Goal: Transaction & Acquisition: Purchase product/service

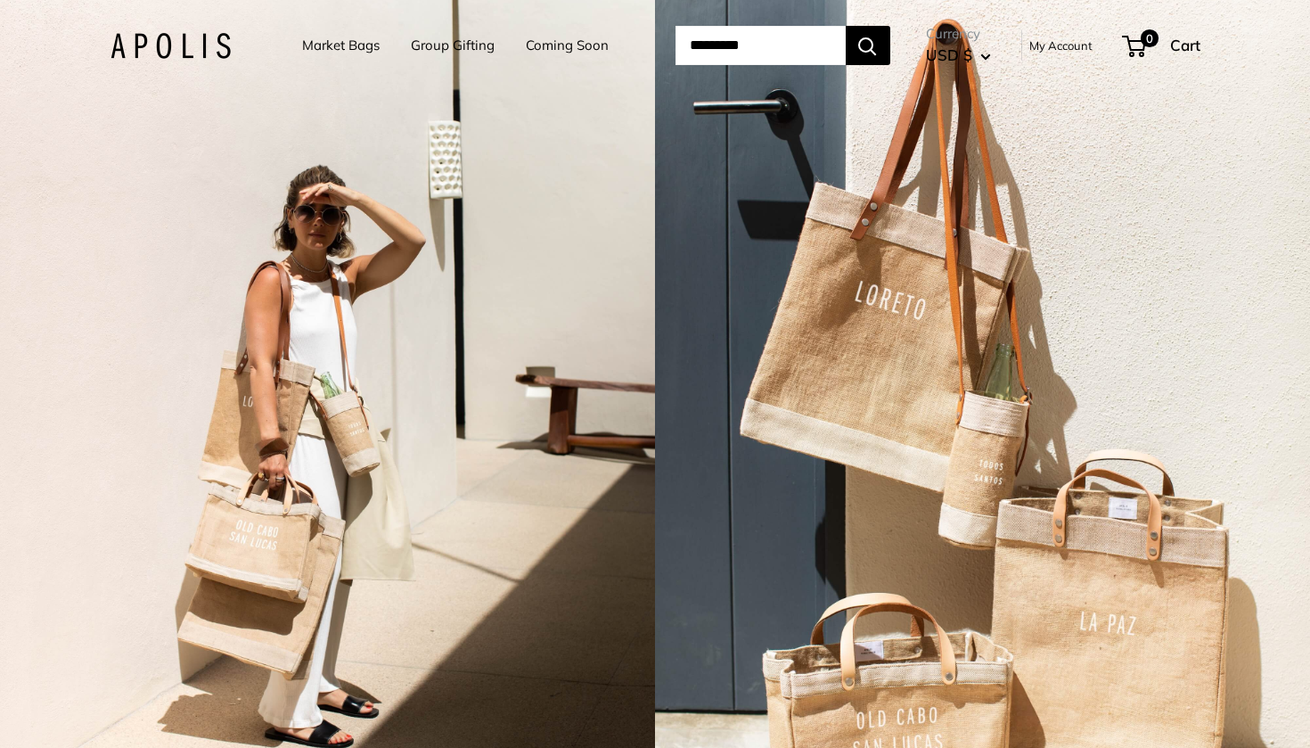
click at [310, 45] on link "Market Bags" at bounding box center [341, 45] width 78 height 25
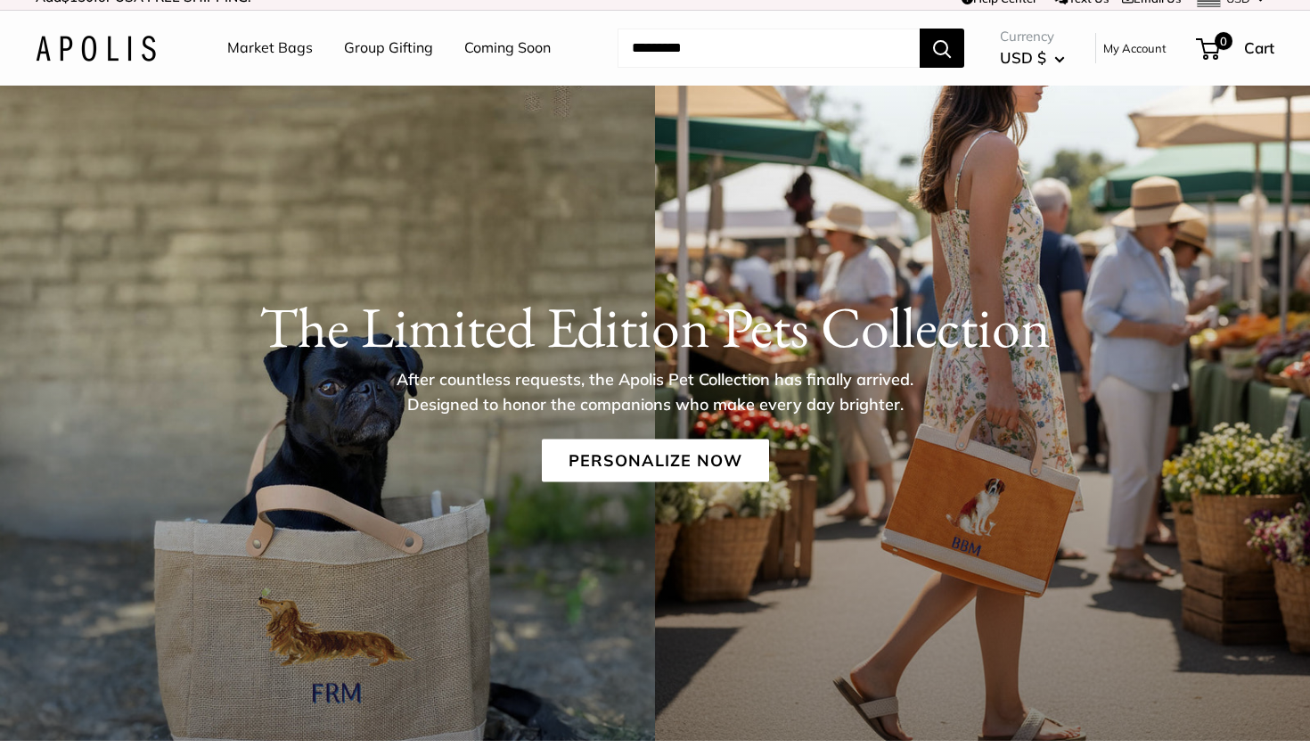
scroll to position [18, 0]
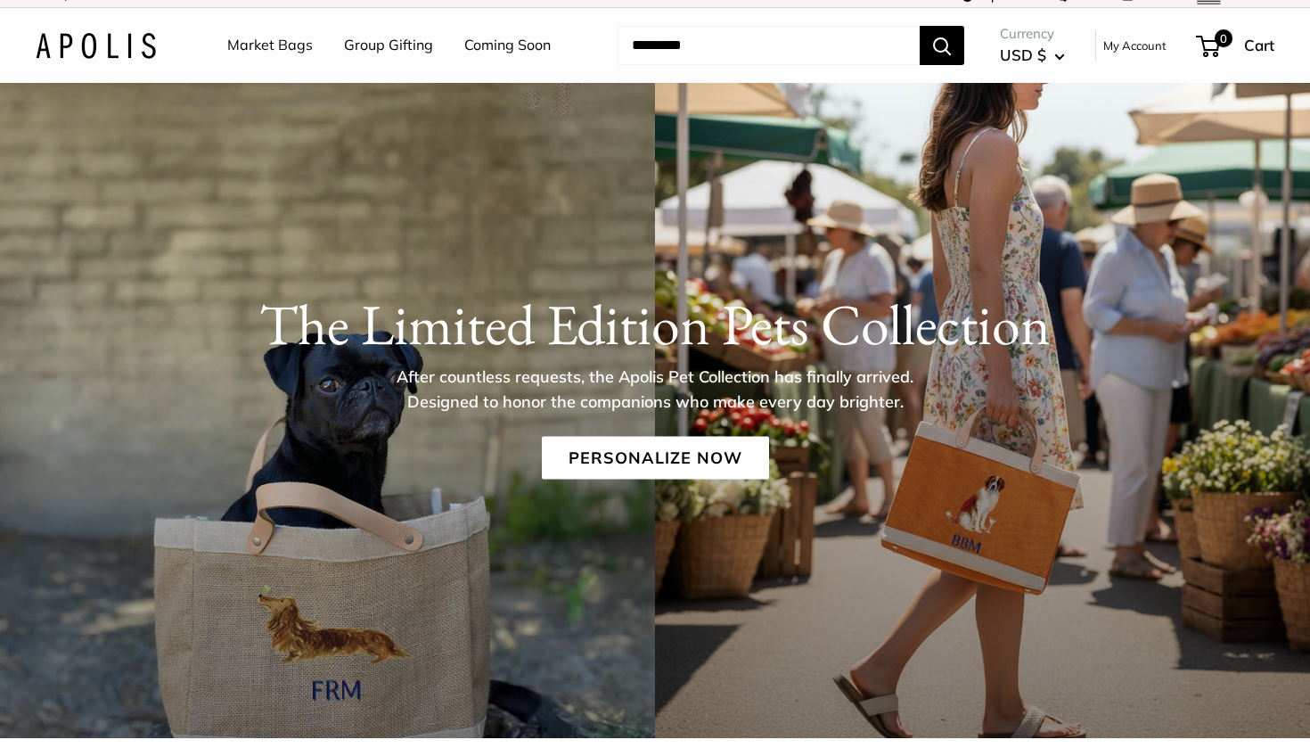
click at [142, 35] on img at bounding box center [96, 46] width 120 height 26
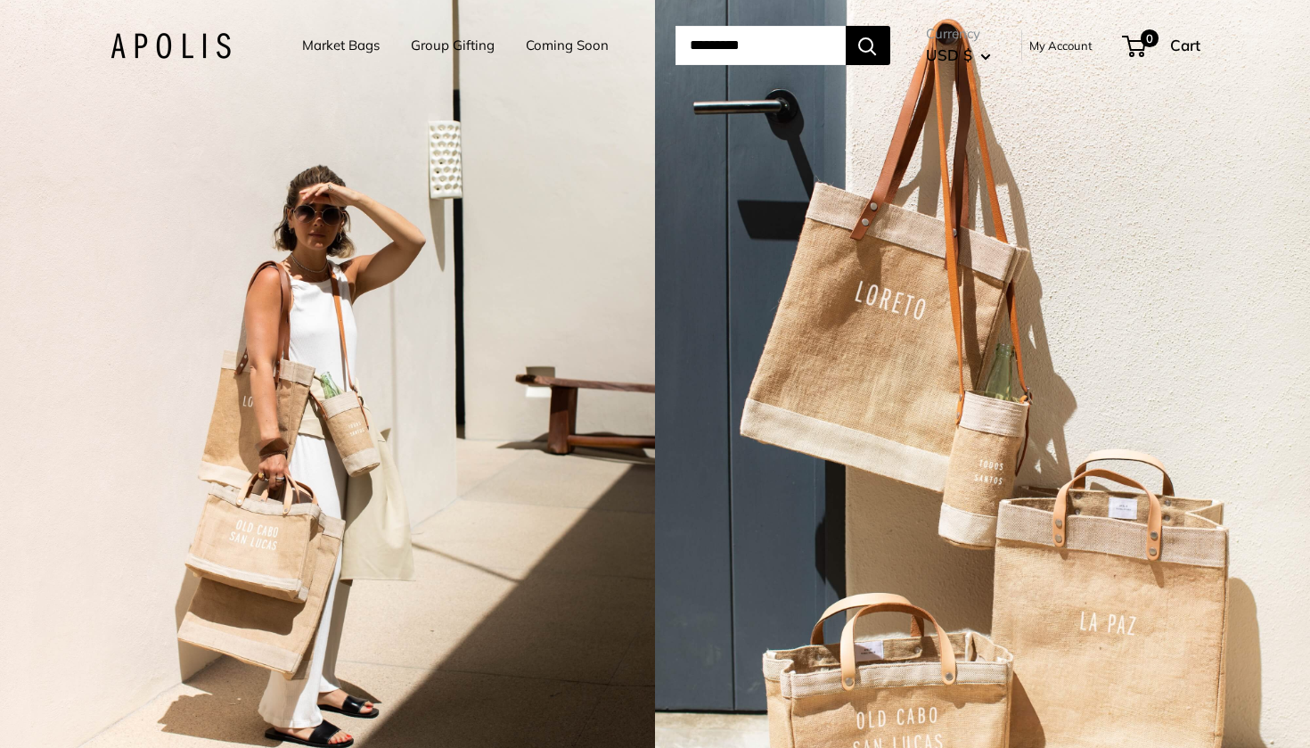
click at [180, 34] on img at bounding box center [170, 46] width 120 height 26
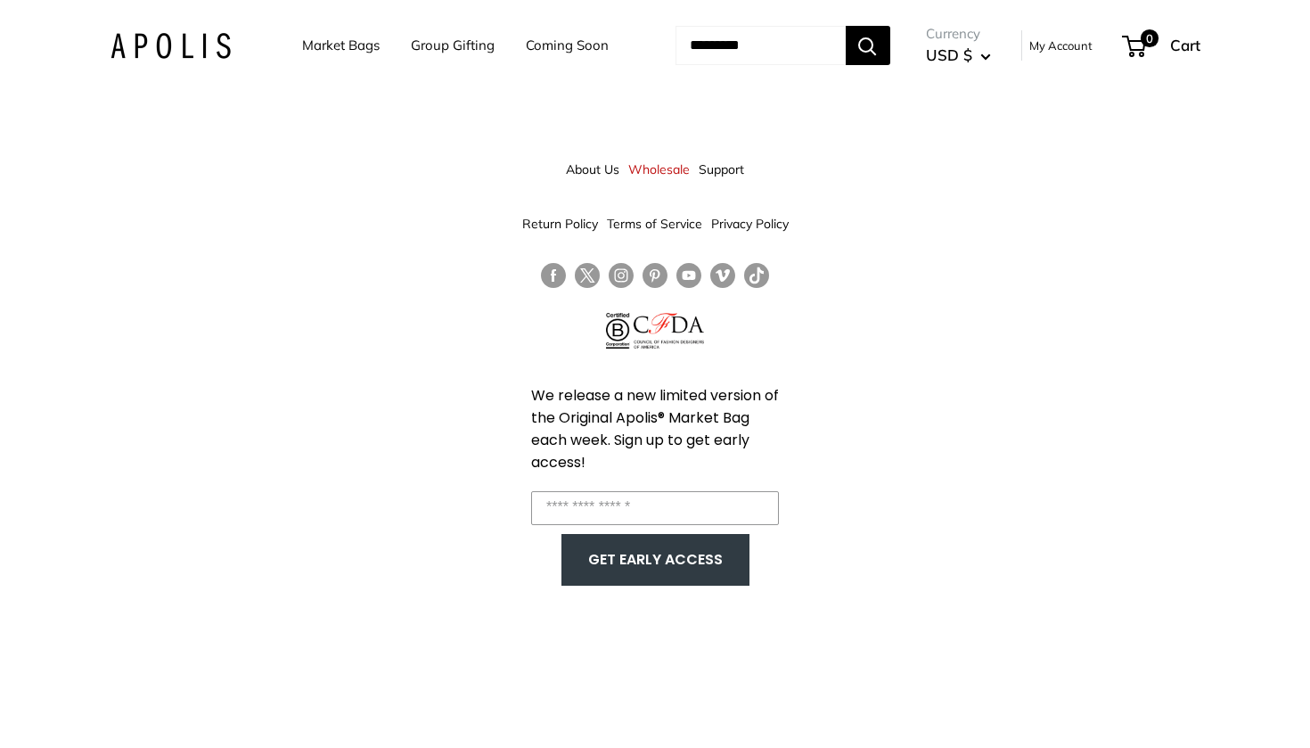
click at [330, 44] on link "Market Bags" at bounding box center [341, 45] width 78 height 25
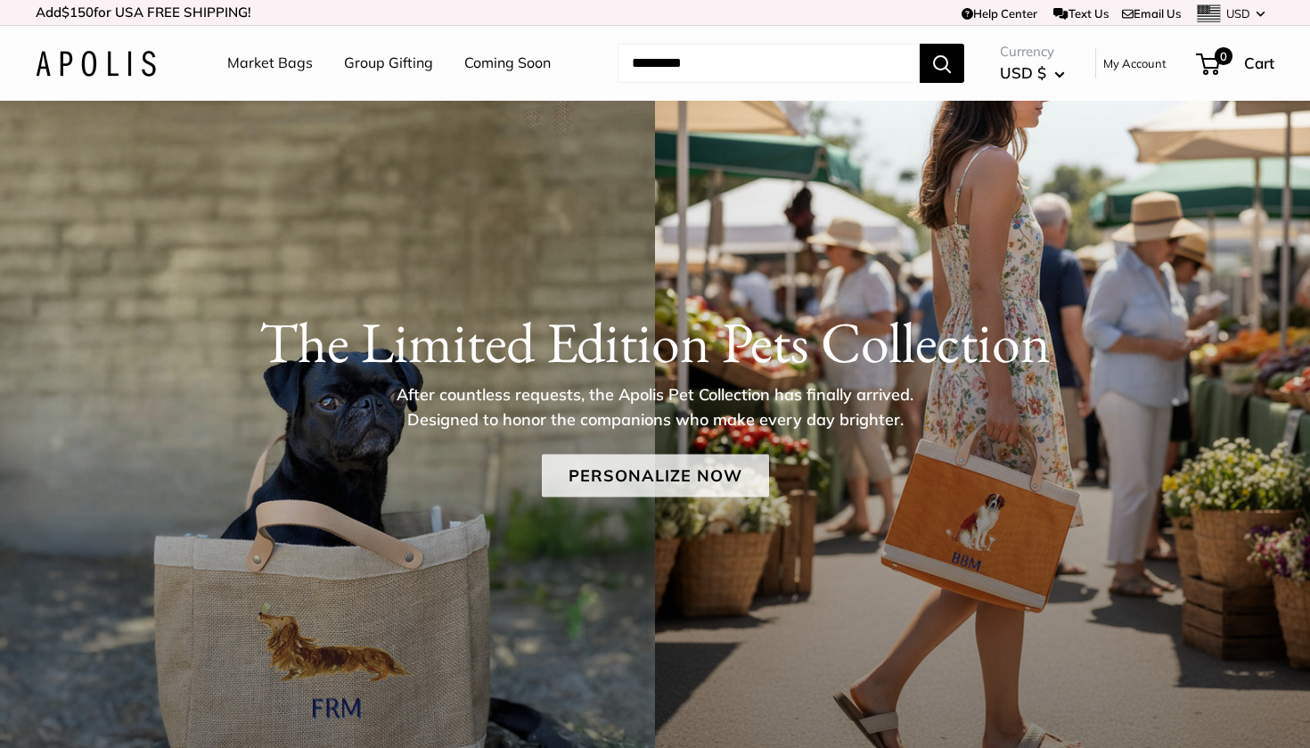
click at [657, 468] on link "Personalize Now" at bounding box center [655, 475] width 227 height 43
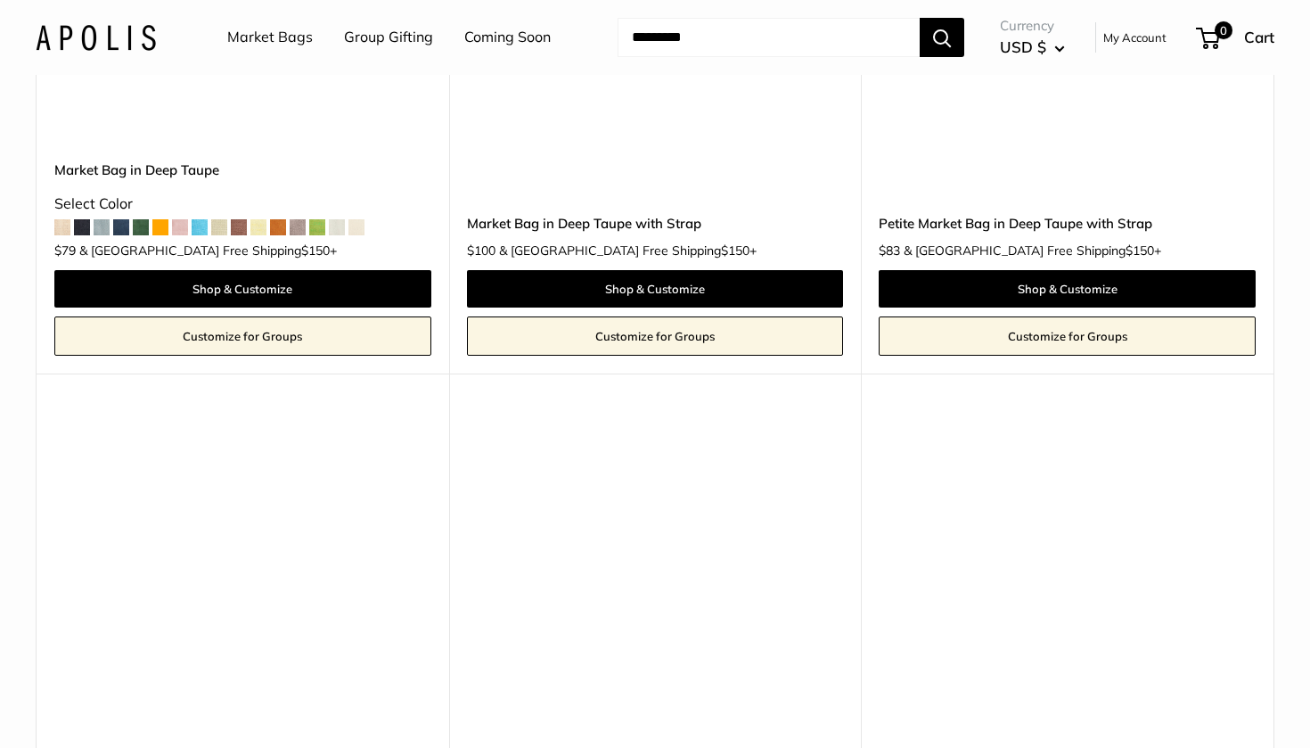
scroll to position [8257, 0]
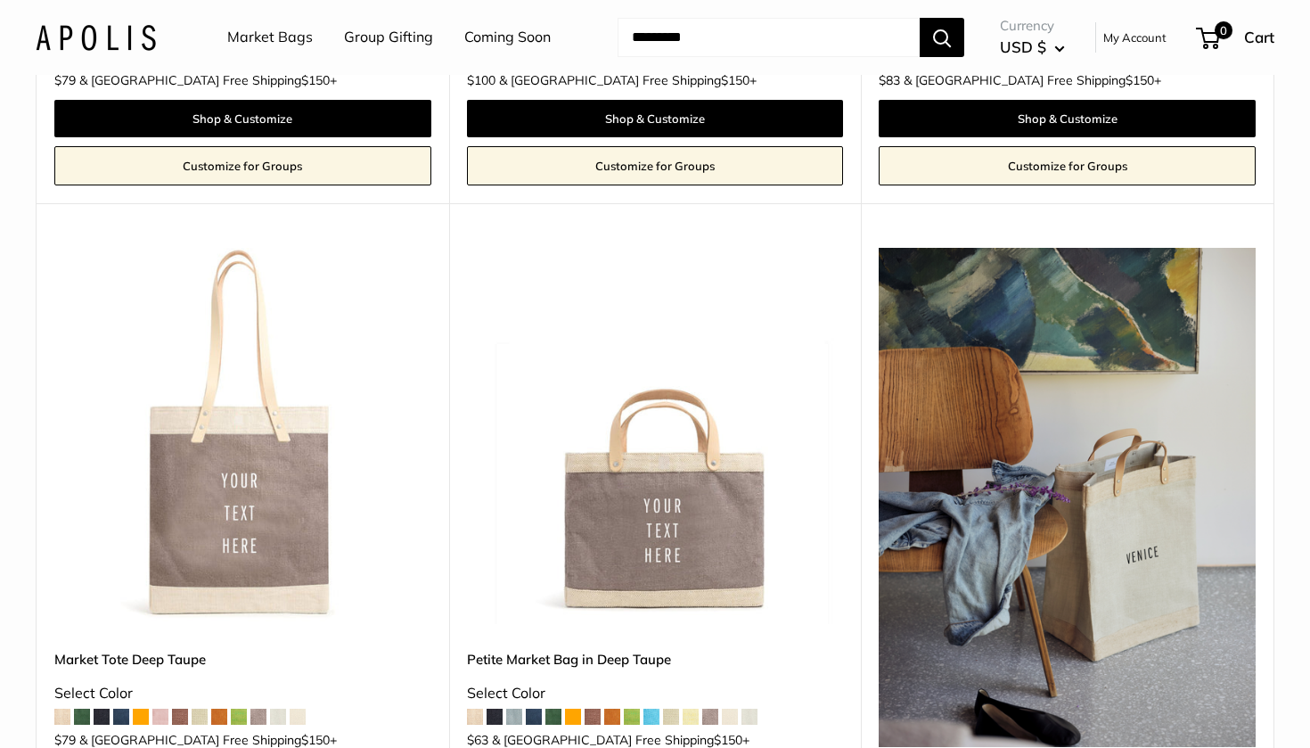
click at [0, 0] on img at bounding box center [0, 0] width 0 height 0
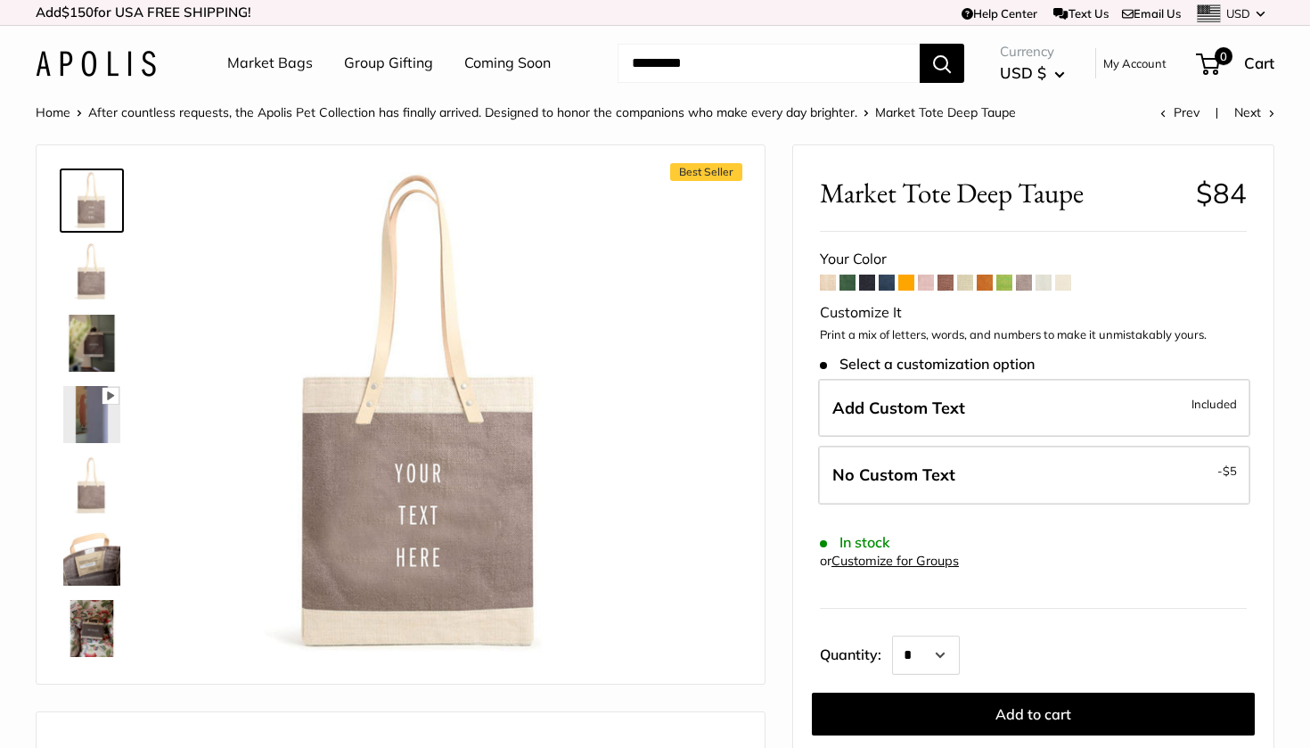
click at [844, 286] on span at bounding box center [847, 282] width 16 height 16
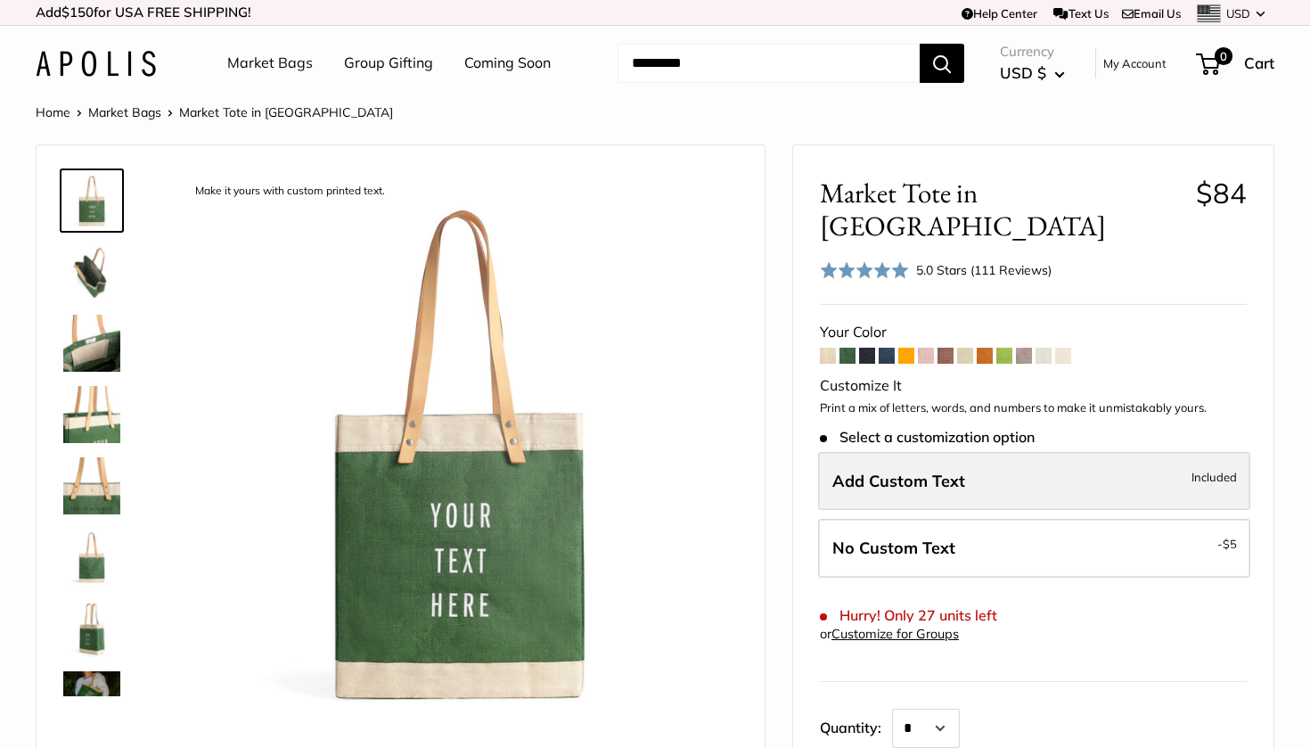
click at [916, 470] on span "Add Custom Text" at bounding box center [898, 480] width 133 height 20
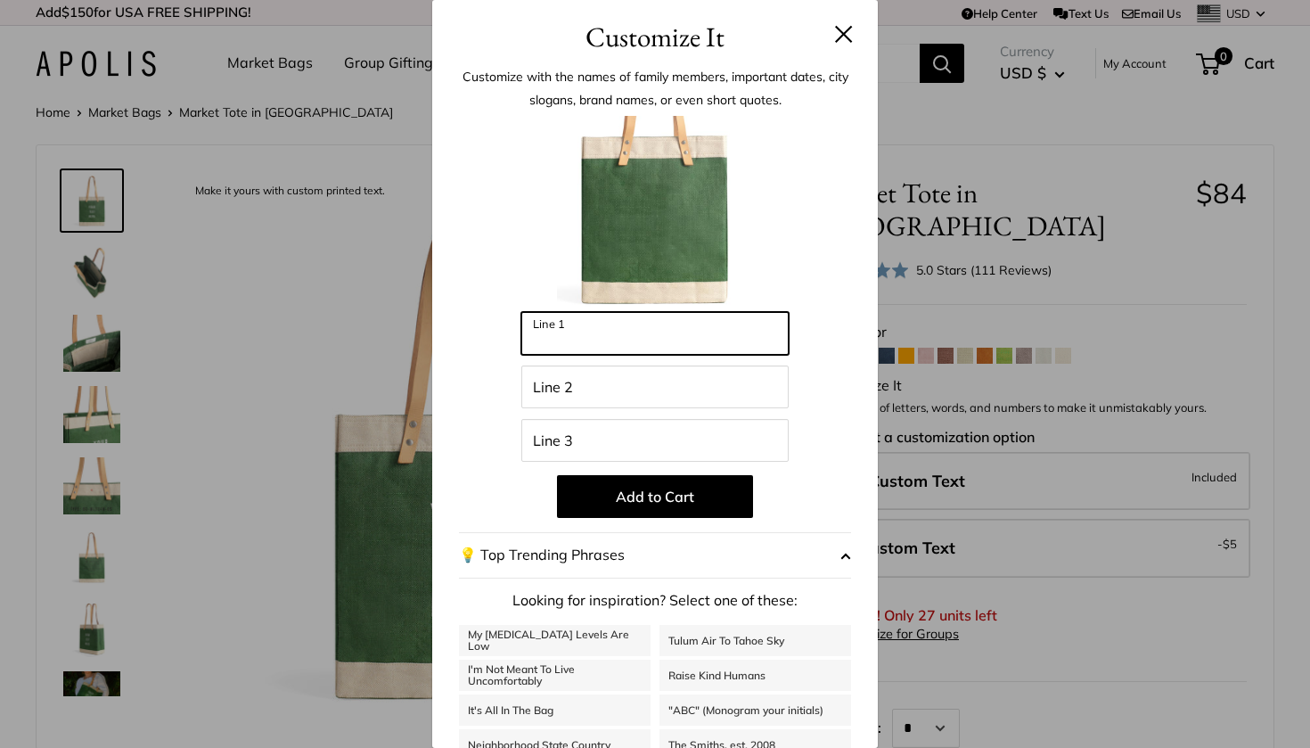
click at [717, 344] on input "Line 1" at bounding box center [654, 333] width 267 height 43
type input "****"
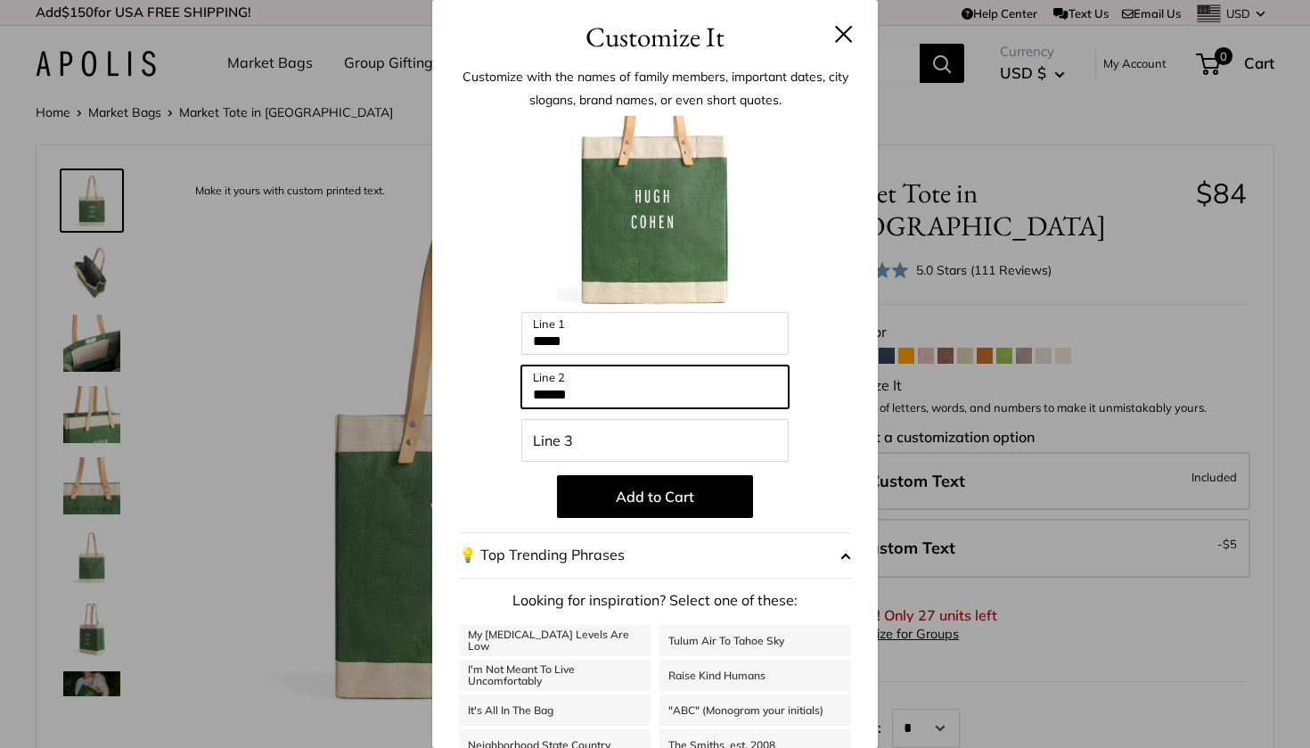
type input "*****"
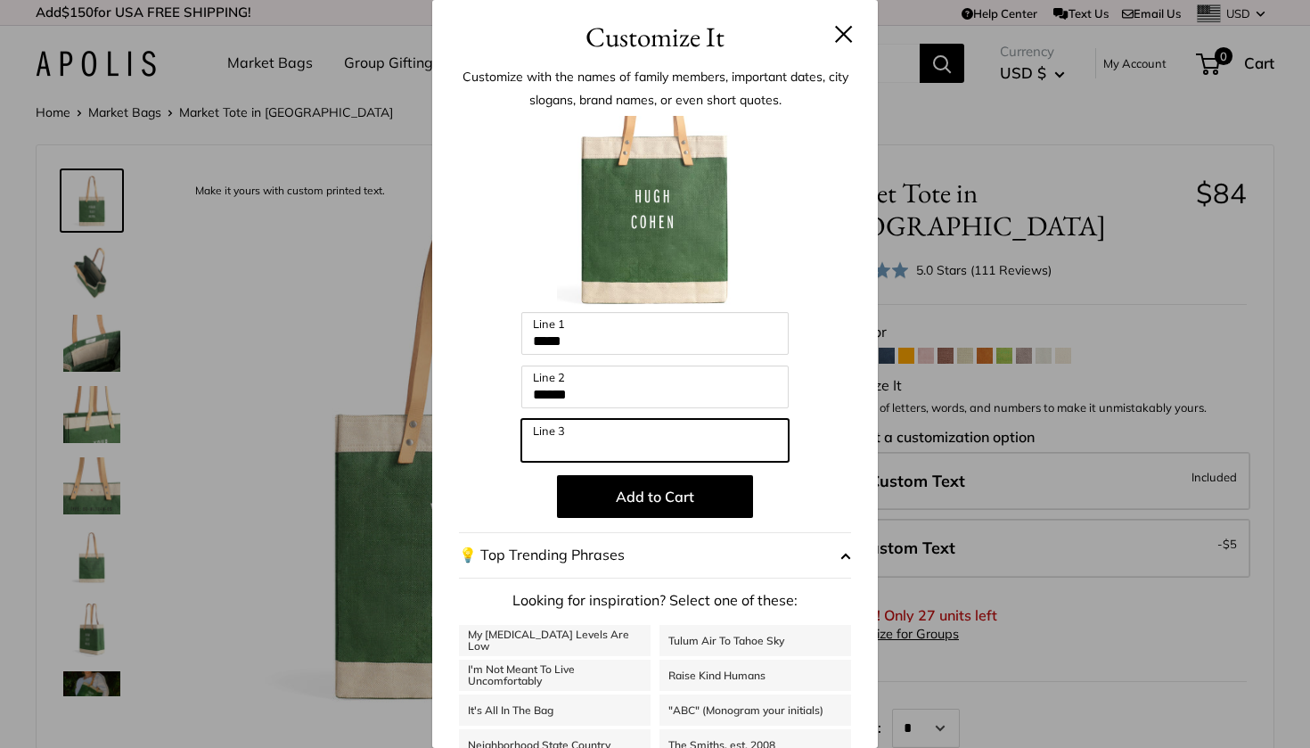
click at [681, 441] on input "Line 3" at bounding box center [654, 440] width 267 height 43
type input "****"
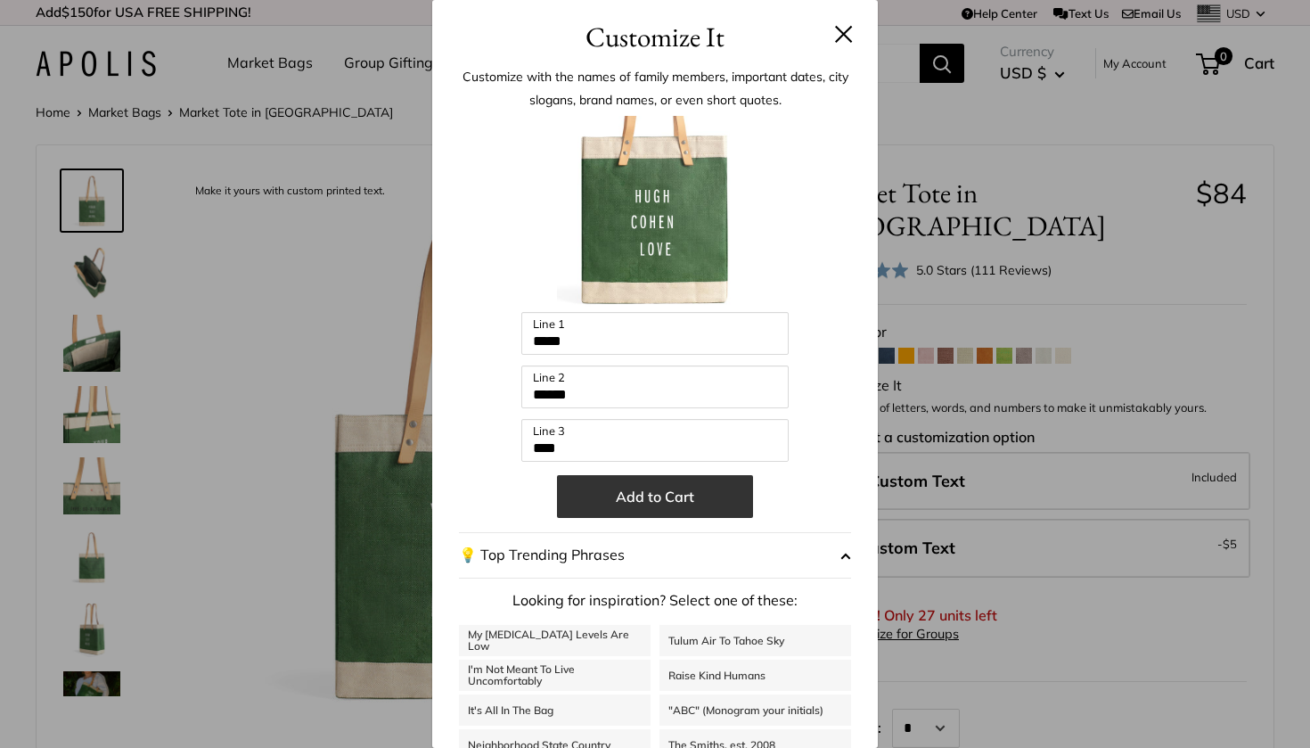
click at [656, 509] on button "Add to Cart" at bounding box center [655, 496] width 196 height 43
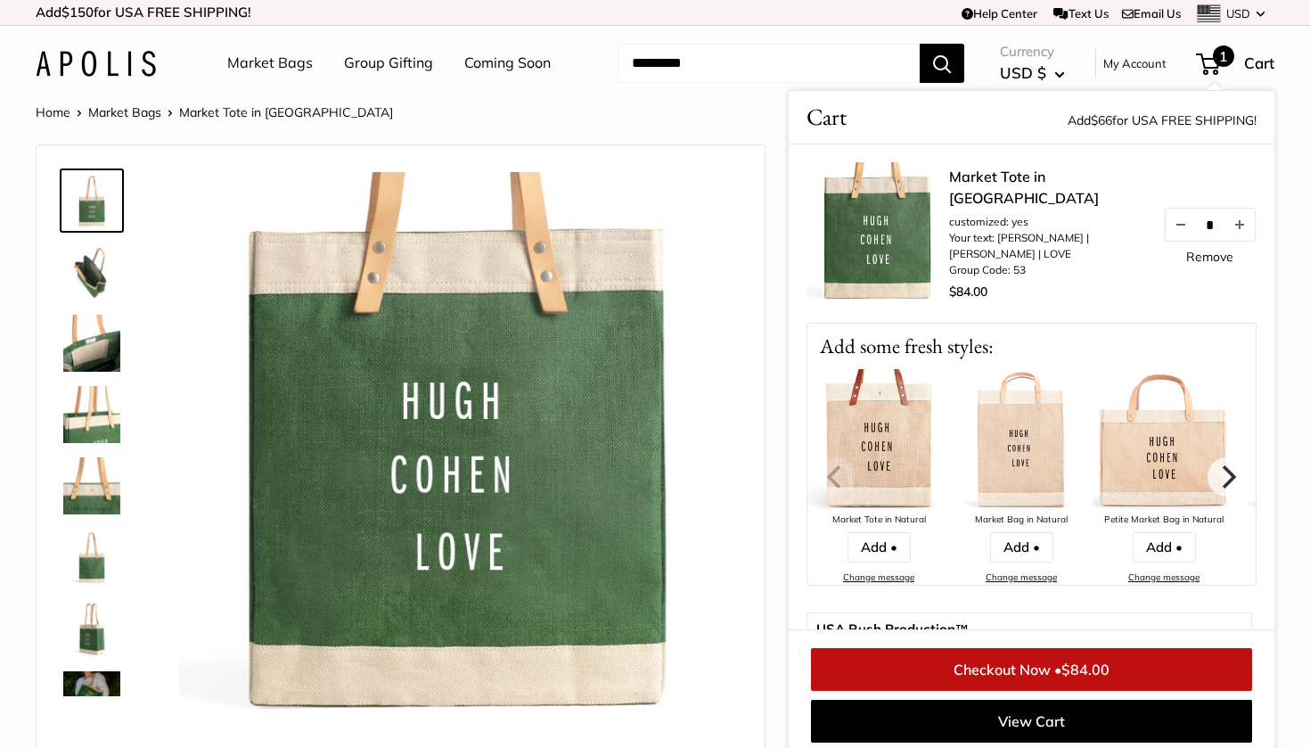
scroll to position [7, 0]
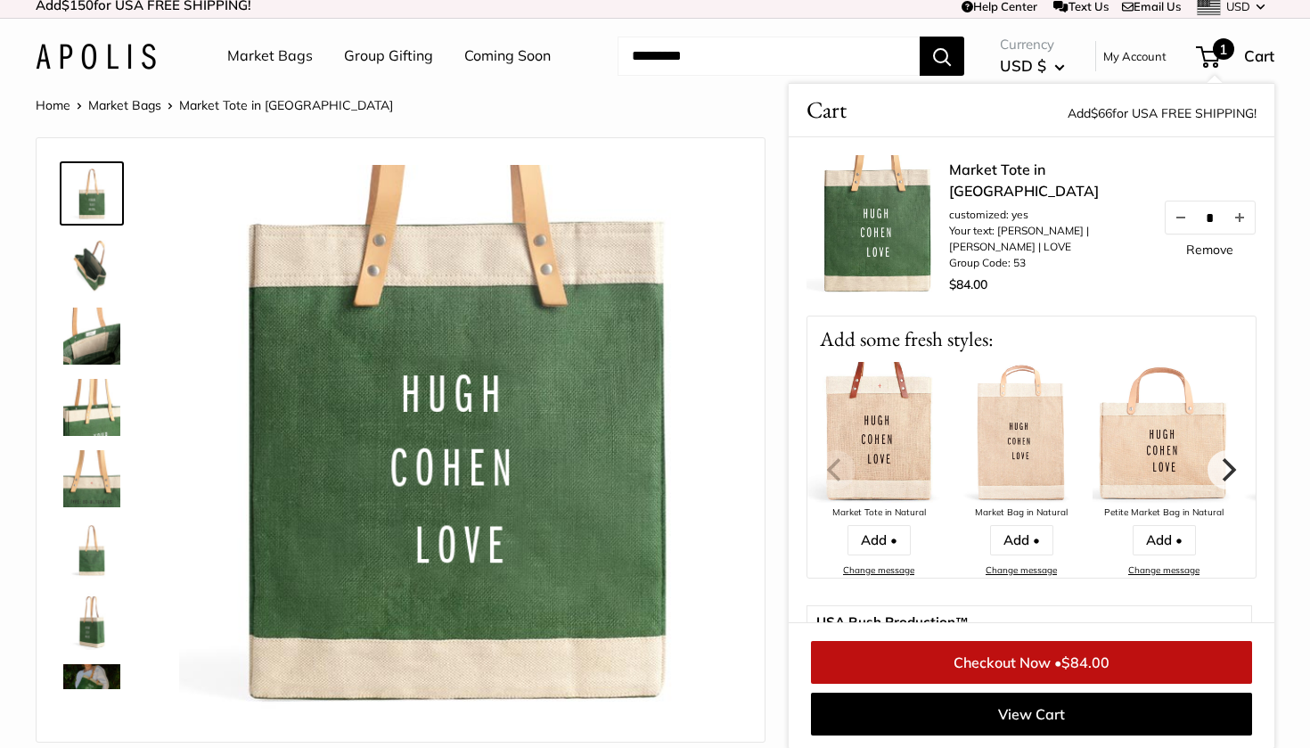
click at [465, 492] on img at bounding box center [458, 444] width 559 height 559
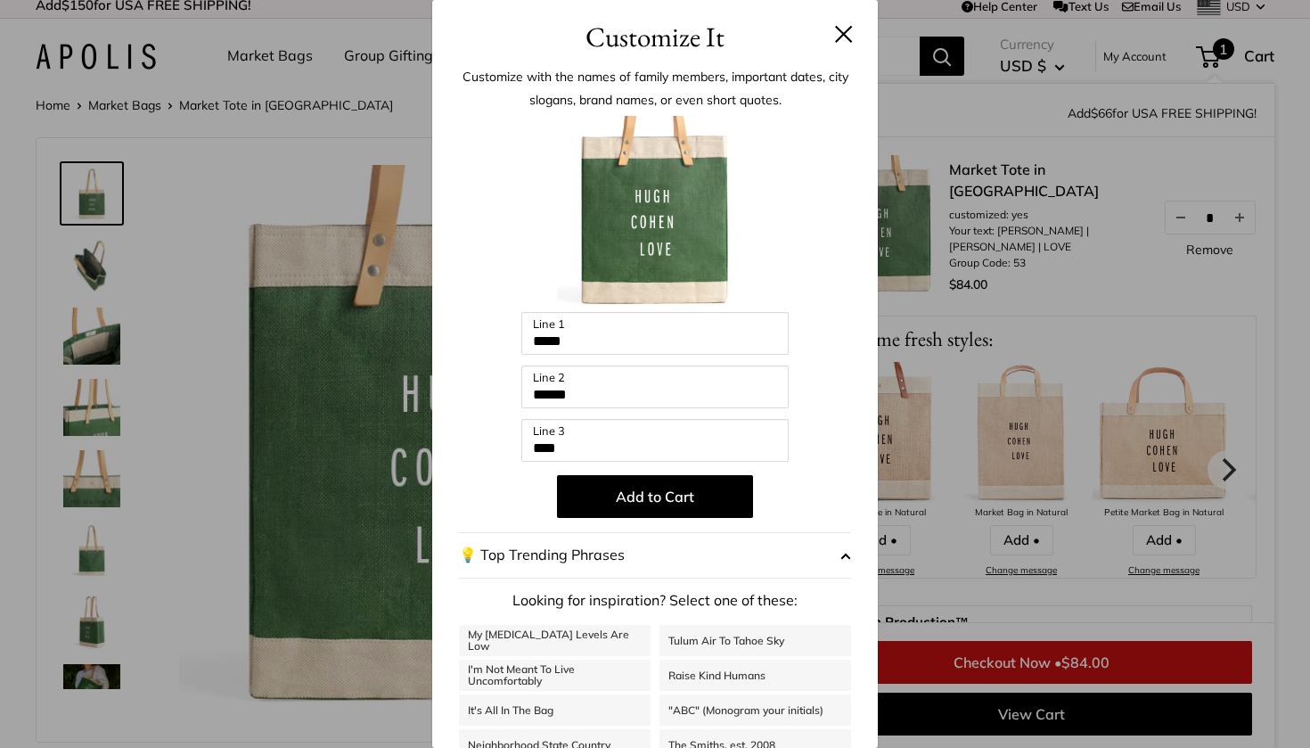
scroll to position [0, 0]
drag, startPoint x: 598, startPoint y: 441, endPoint x: 439, endPoint y: 445, distance: 158.6
click at [440, 445] on div "Customize with the names of family members, important dates, city slogans, bran…" at bounding box center [655, 453] width 446 height 791
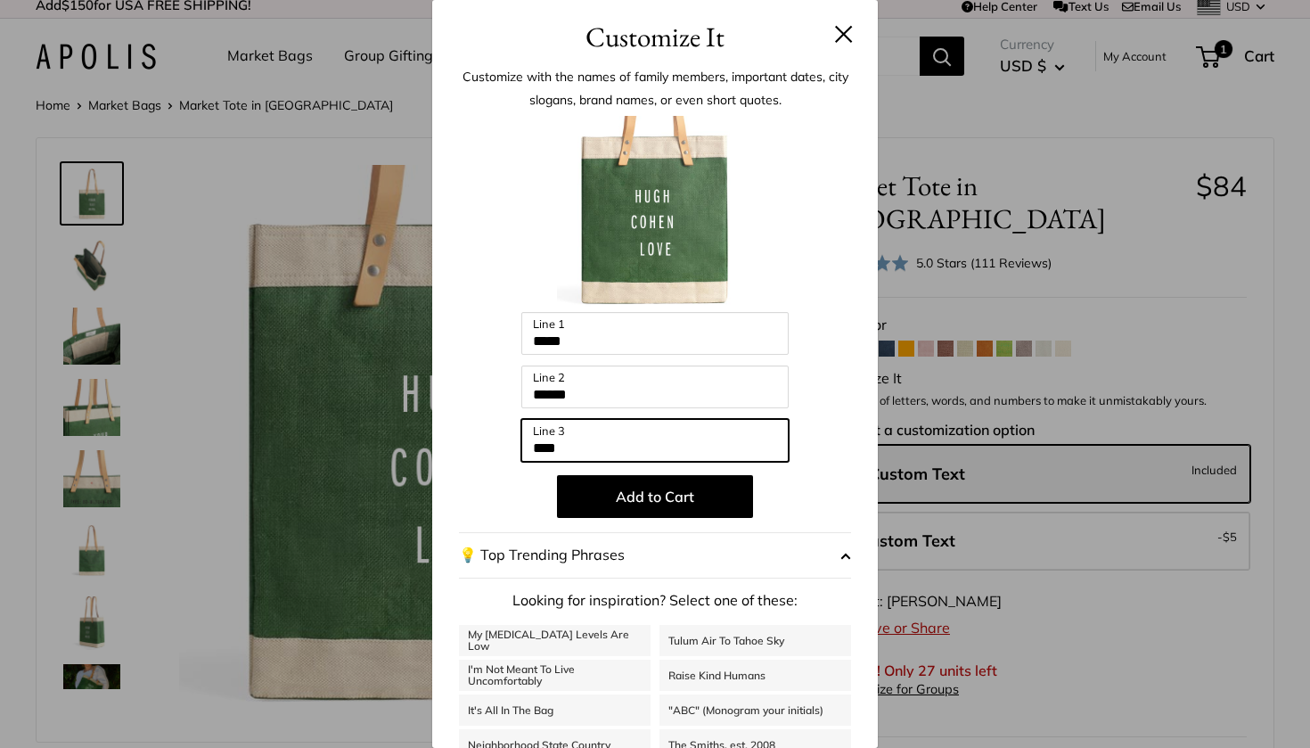
drag, startPoint x: 527, startPoint y: 446, endPoint x: 589, endPoint y: 453, distance: 62.8
click at [589, 453] on input "****" at bounding box center [654, 440] width 267 height 43
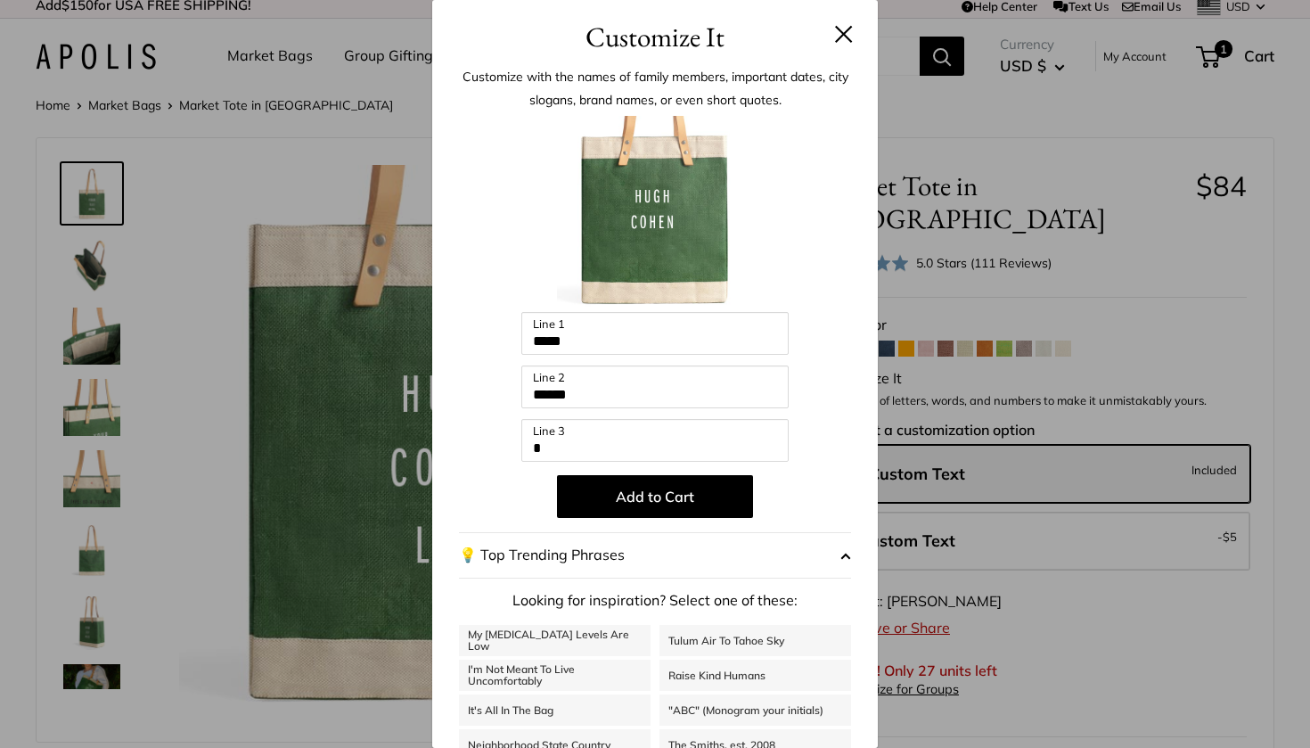
click at [852, 44] on header "Customize It" at bounding box center [655, 29] width 446 height 58
click at [844, 33] on button at bounding box center [844, 34] width 18 height 18
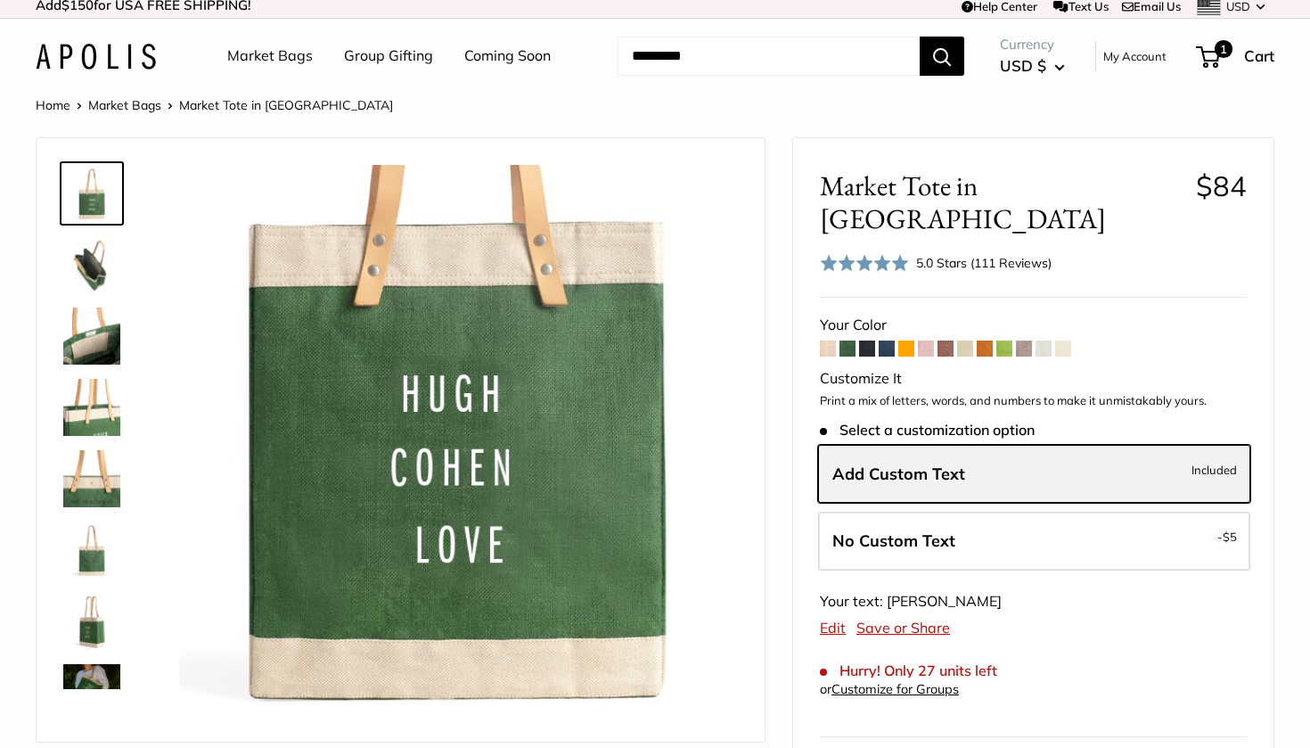
click at [911, 463] on span "Add Custom Text" at bounding box center [898, 473] width 133 height 20
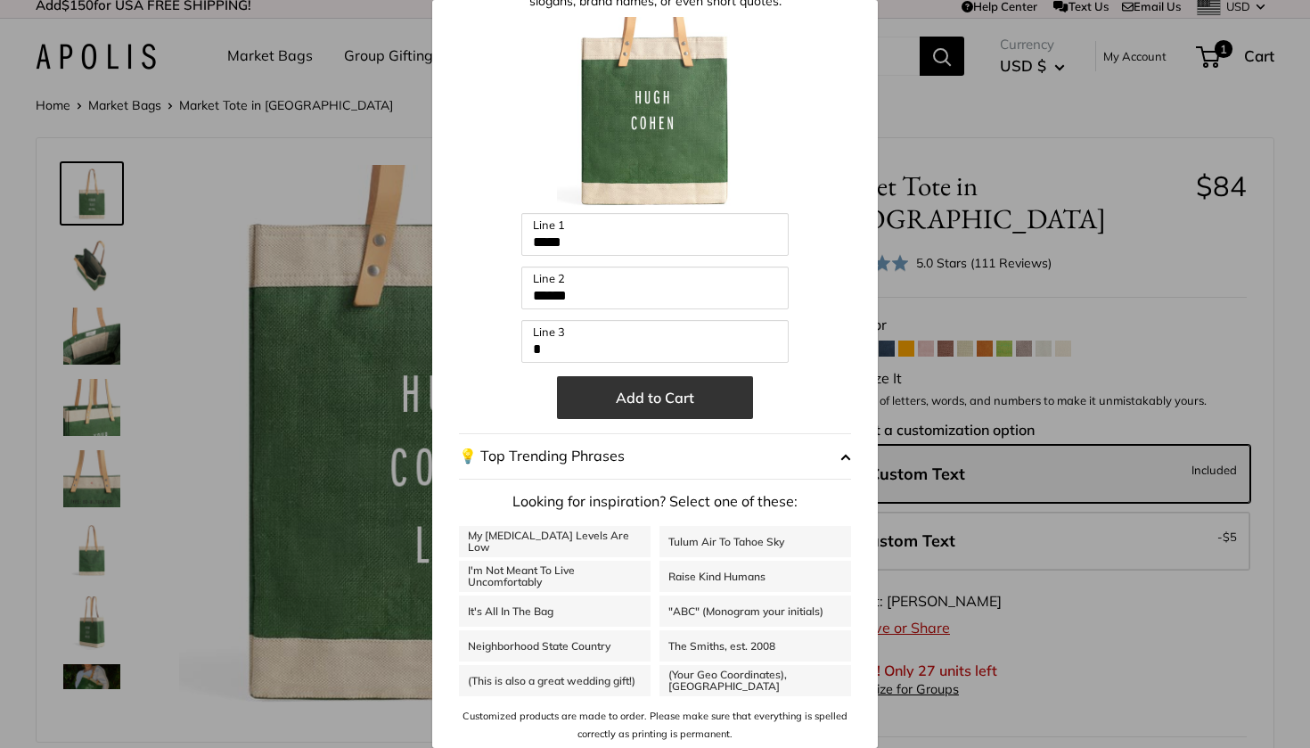
scroll to position [98, 0]
click at [658, 405] on button "Add to Cart" at bounding box center [655, 398] width 196 height 43
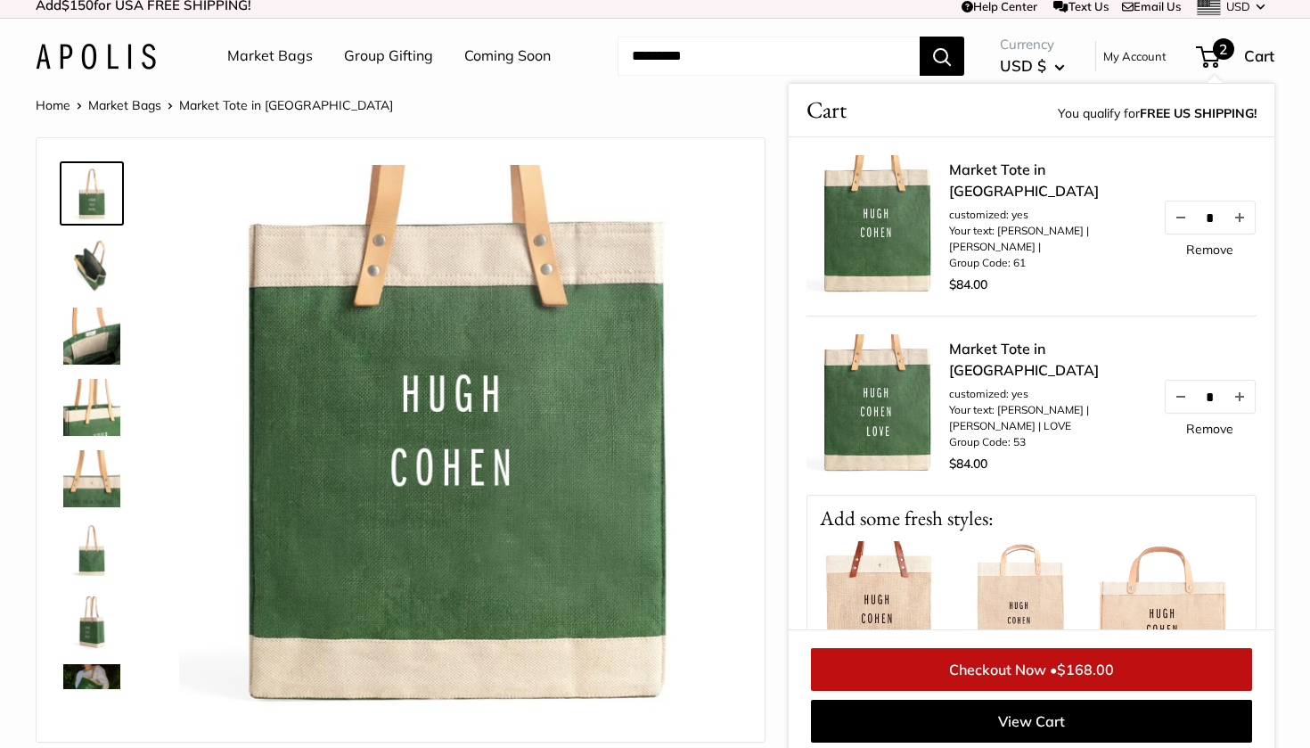
click at [1201, 435] on link "Remove" at bounding box center [1209, 428] width 47 height 12
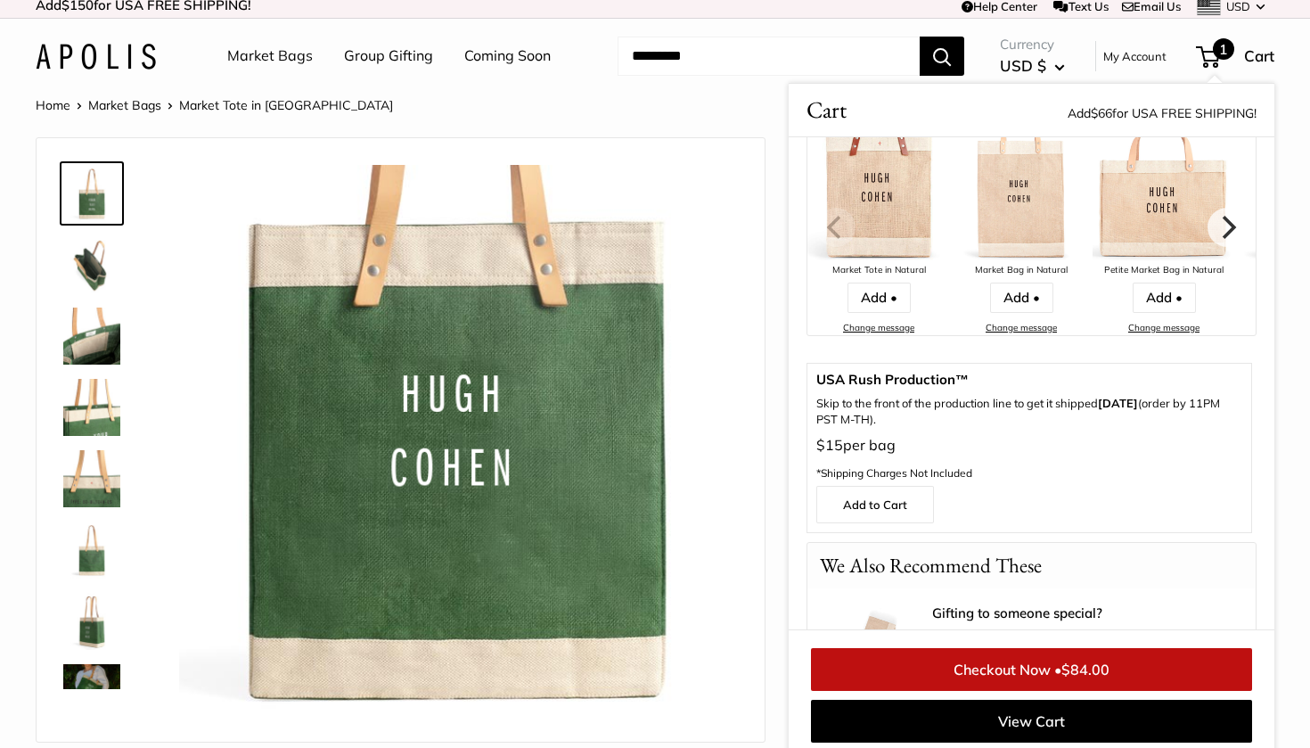
scroll to position [0, 0]
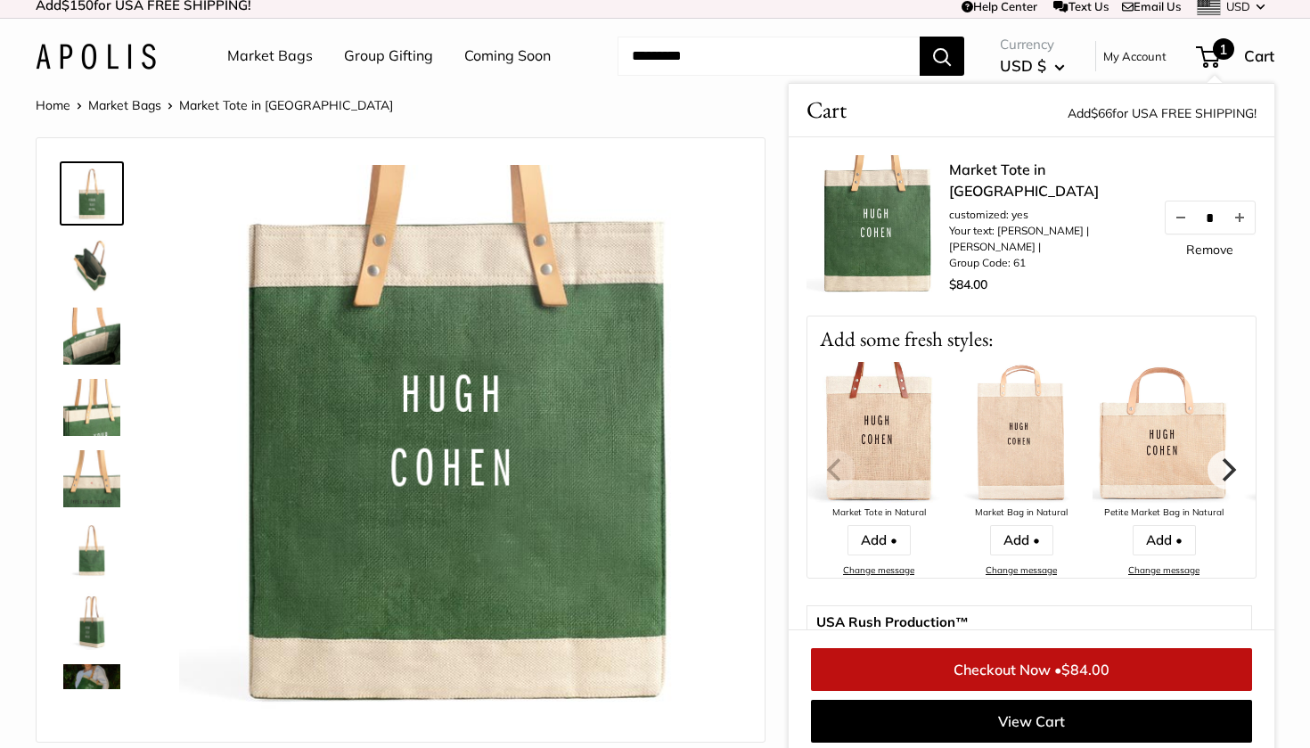
click at [96, 273] on img at bounding box center [91, 264] width 57 height 57
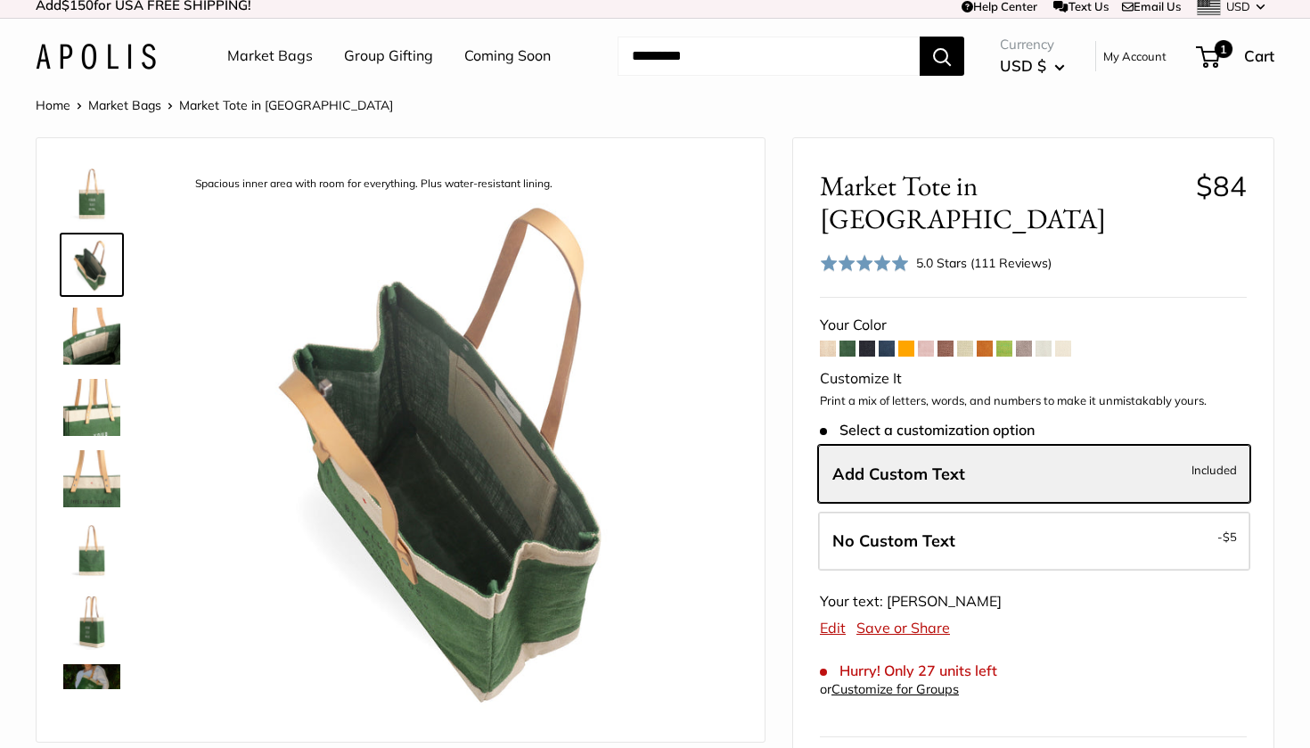
click at [95, 329] on img at bounding box center [91, 335] width 57 height 57
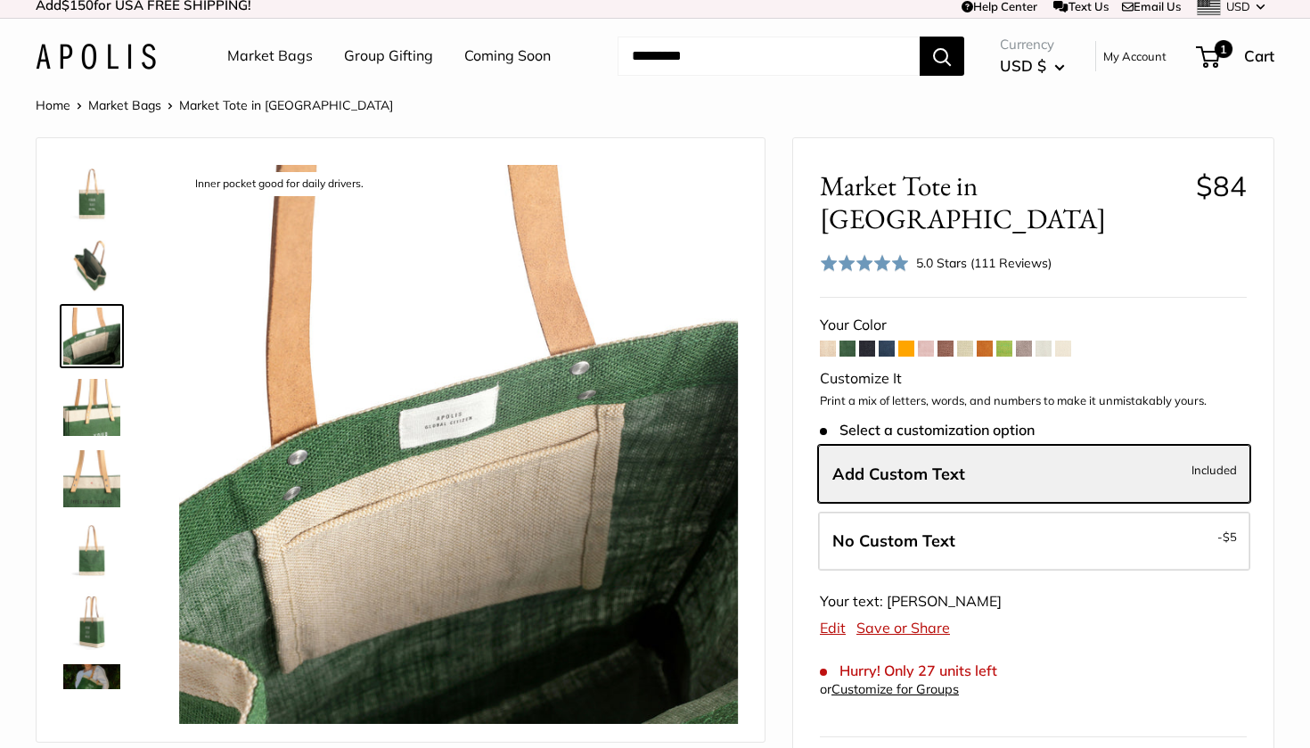
click at [99, 402] on img at bounding box center [91, 407] width 57 height 57
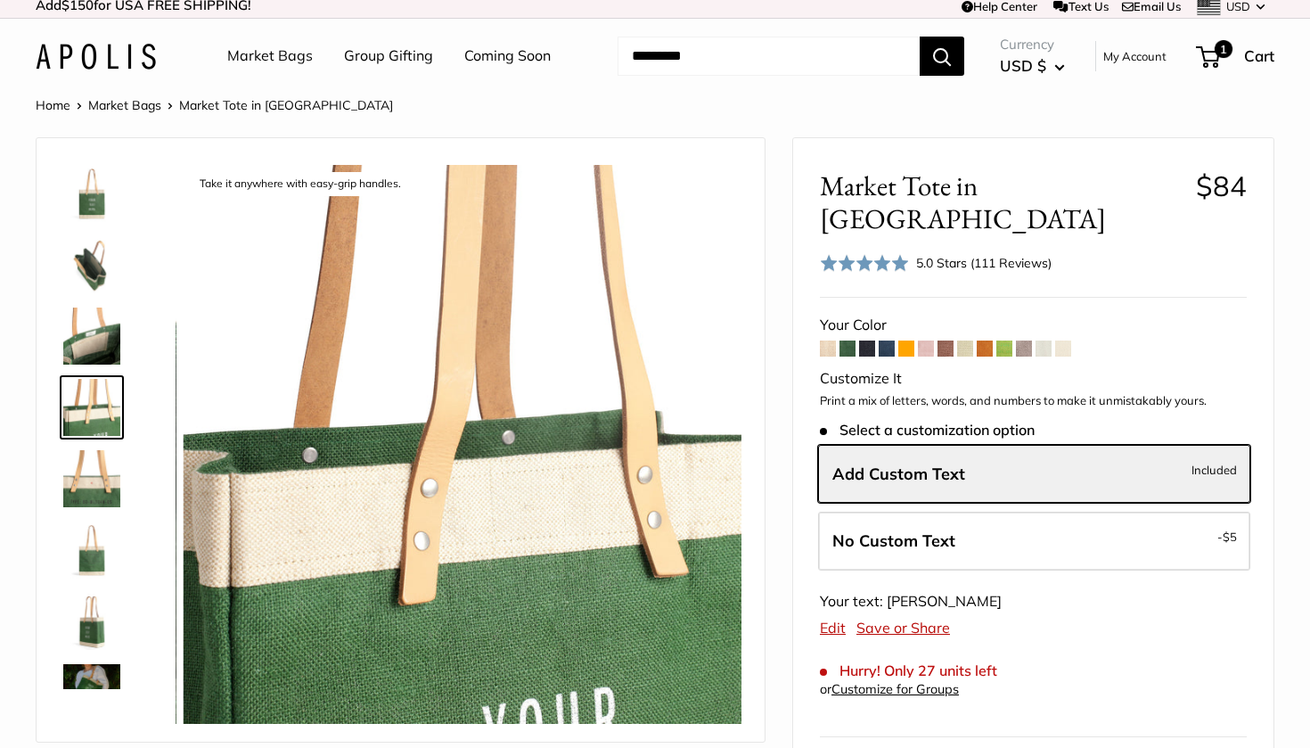
click at [94, 499] on img at bounding box center [91, 478] width 57 height 57
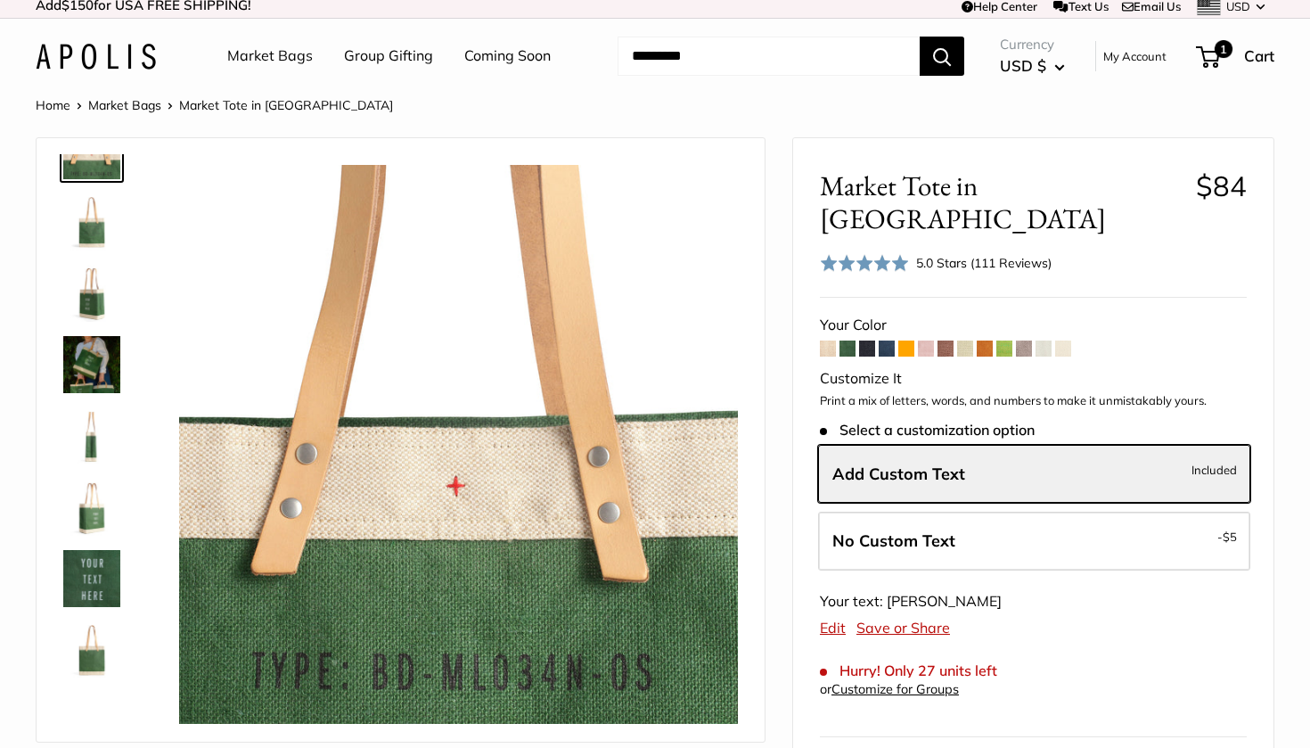
scroll to position [328, 0]
click at [93, 376] on img at bounding box center [91, 364] width 57 height 57
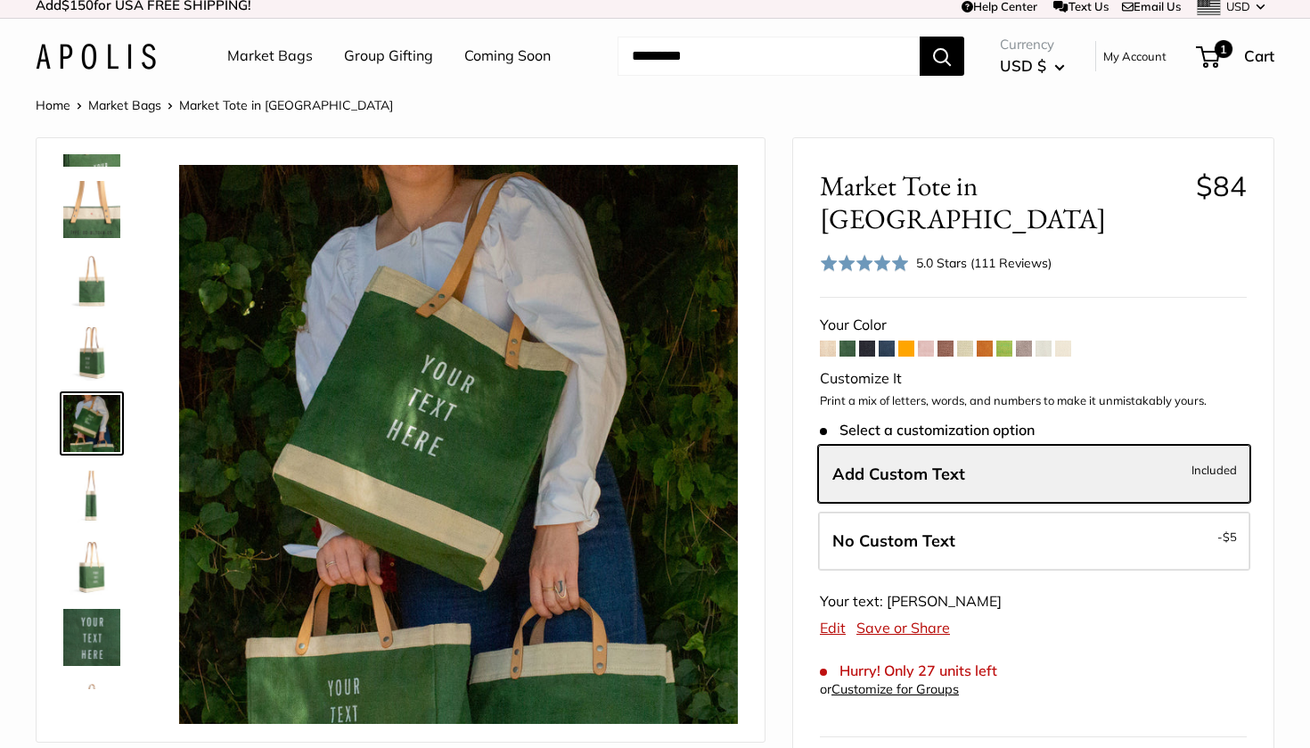
click at [102, 285] on img at bounding box center [91, 280] width 57 height 57
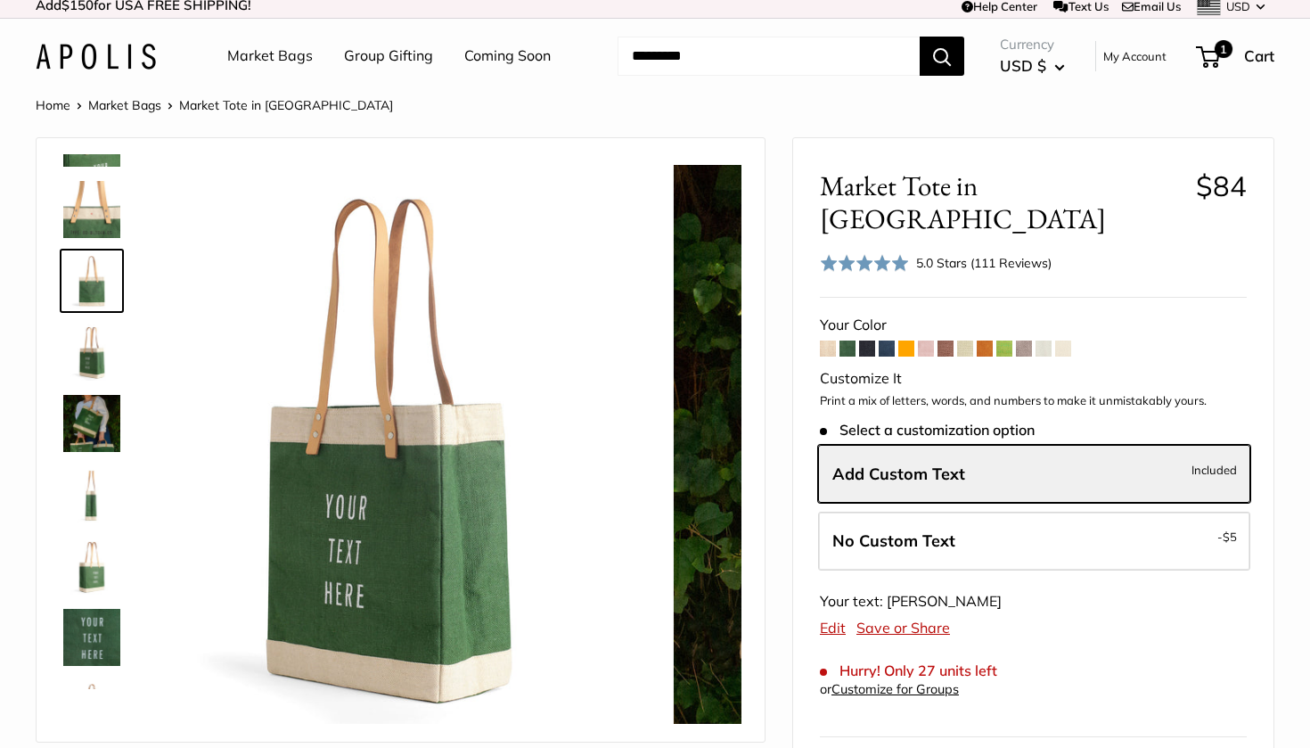
scroll to position [127, 0]
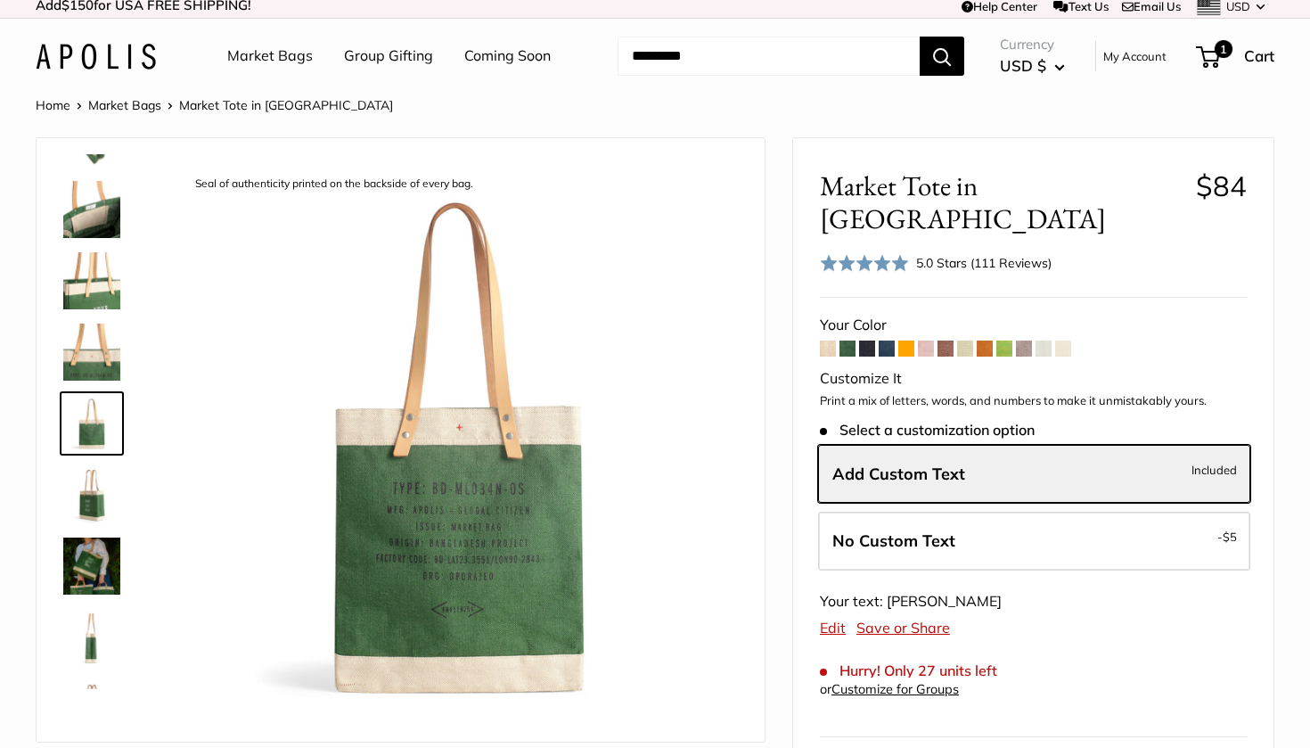
click at [1067, 340] on span at bounding box center [1063, 348] width 16 height 16
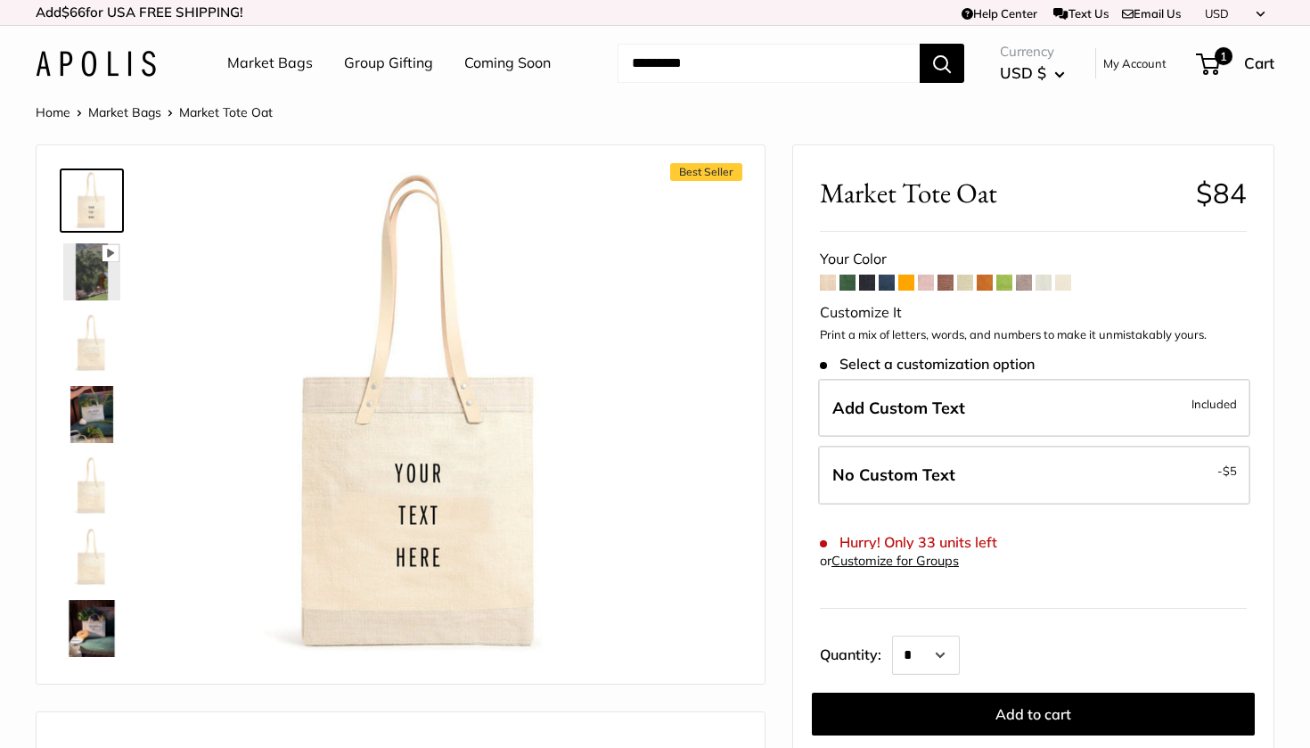
click at [1044, 316] on div "Customize It" at bounding box center [1033, 312] width 427 height 27
click at [1026, 281] on span at bounding box center [1024, 282] width 16 height 16
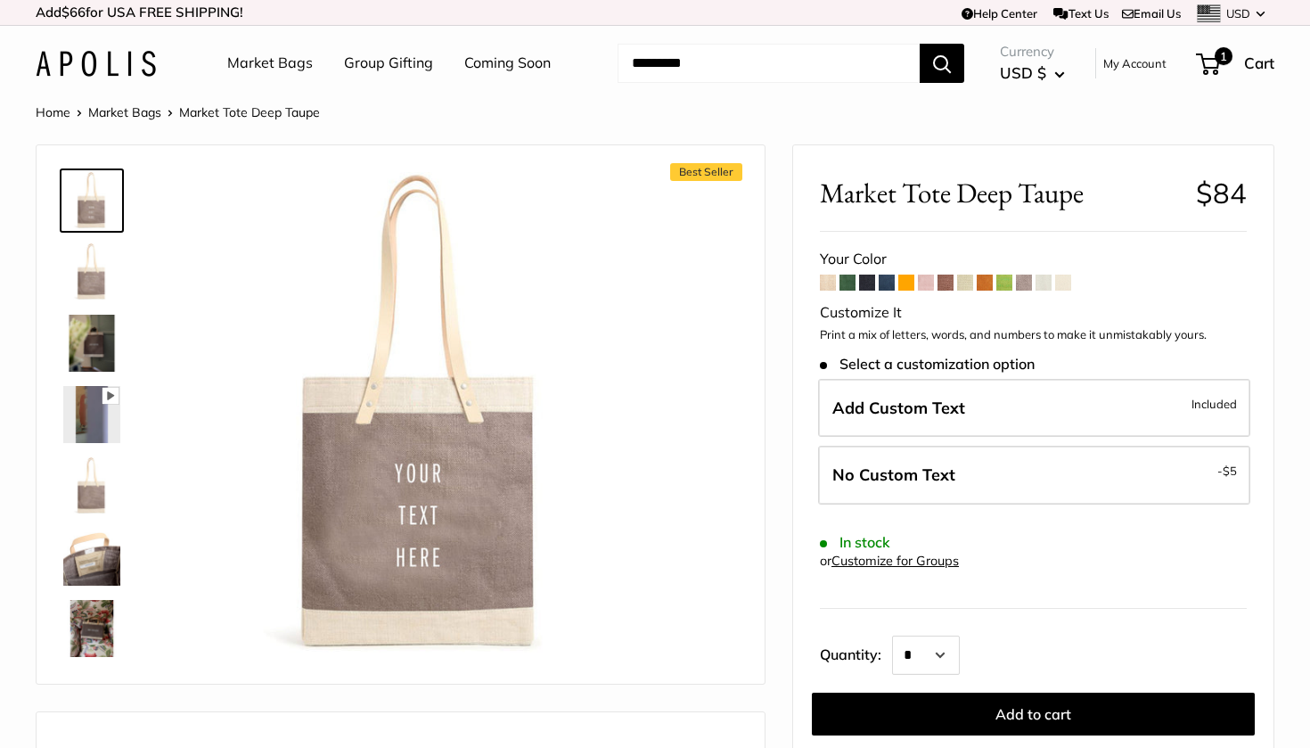
click at [986, 281] on span at bounding box center [985, 282] width 16 height 16
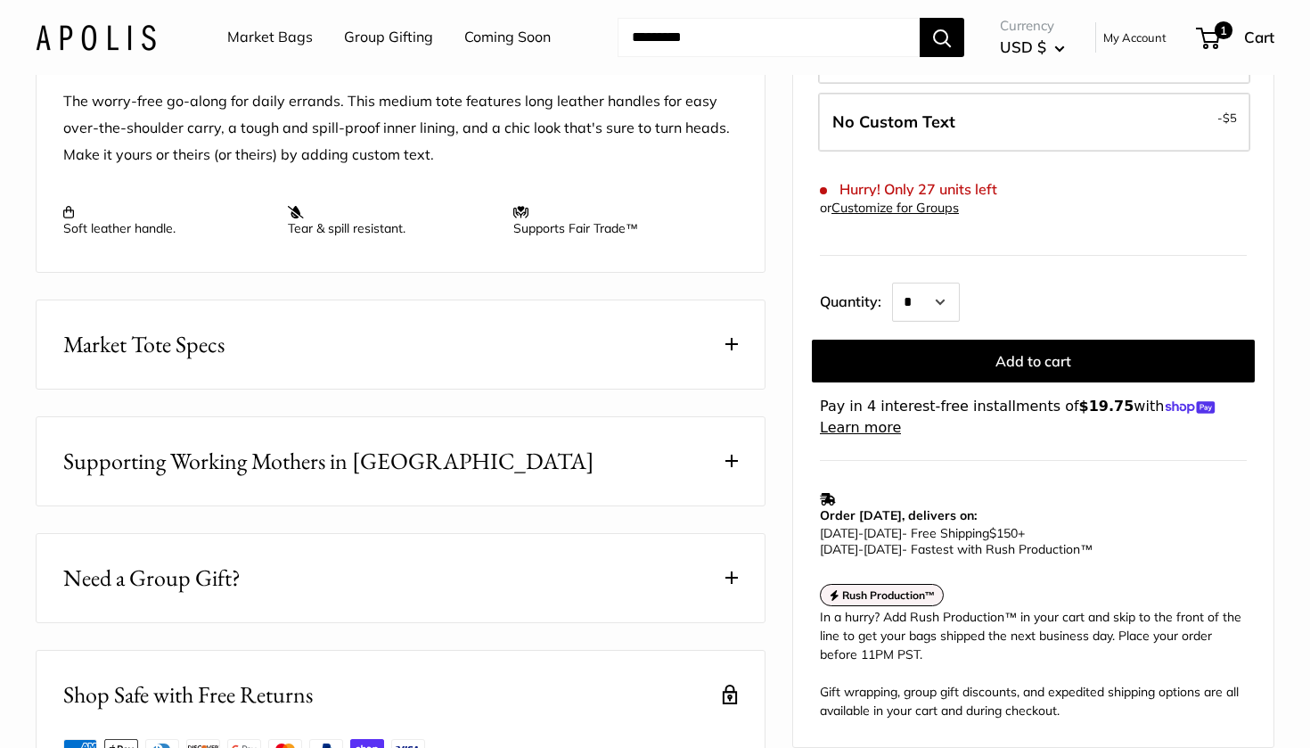
scroll to position [813, 0]
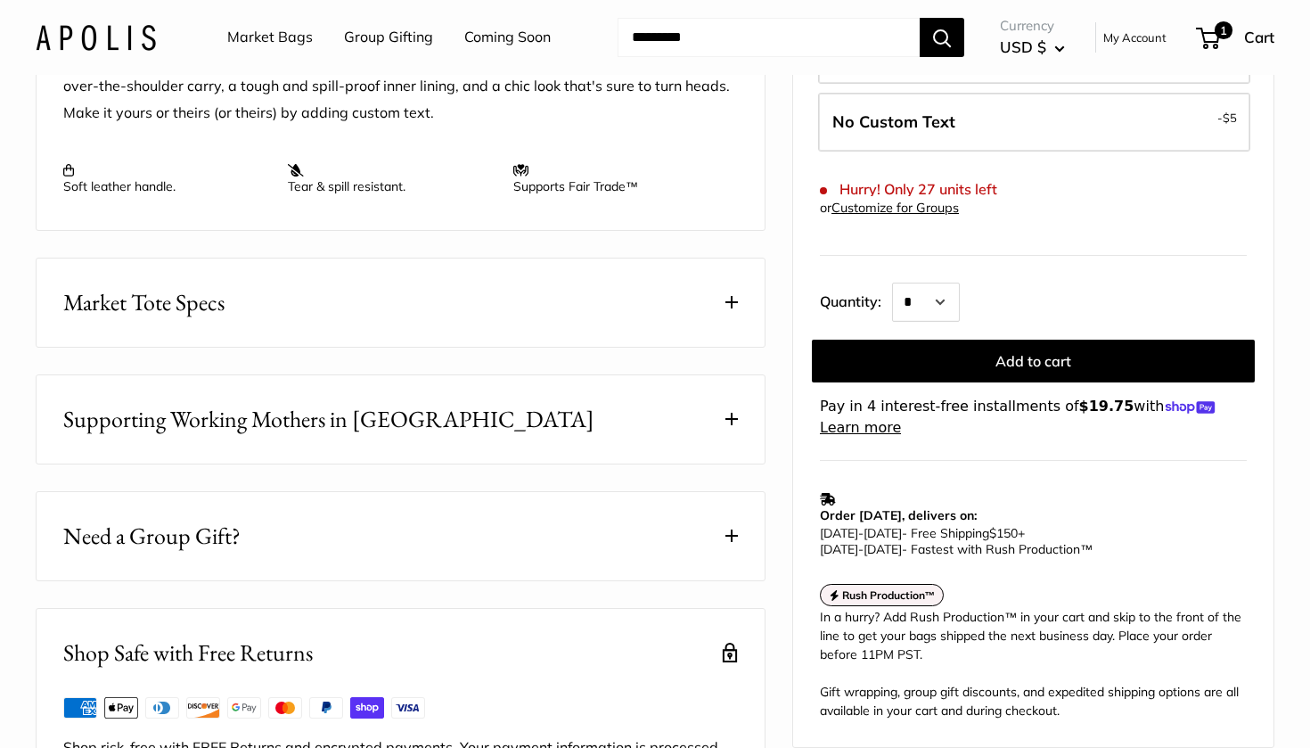
click at [733, 459] on button "Supporting Working Mothers in [GEOGRAPHIC_DATA]" at bounding box center [401, 419] width 728 height 88
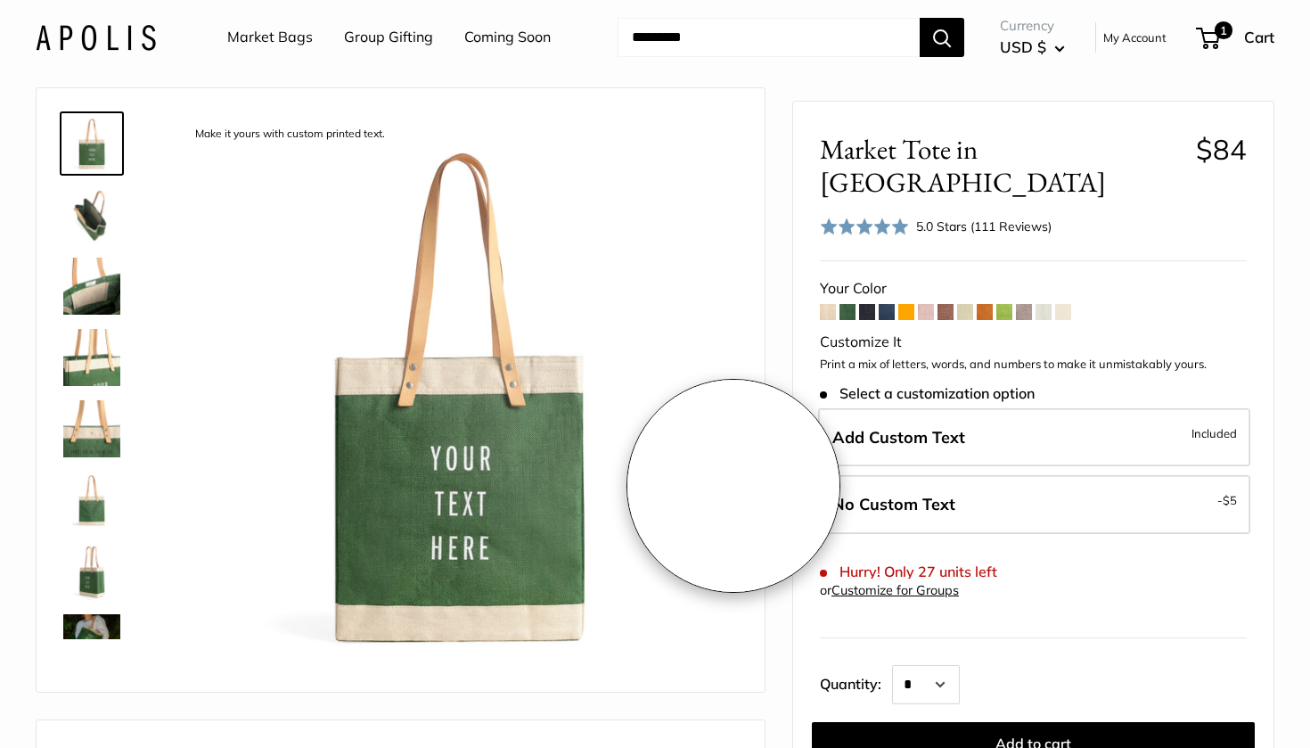
scroll to position [46, 0]
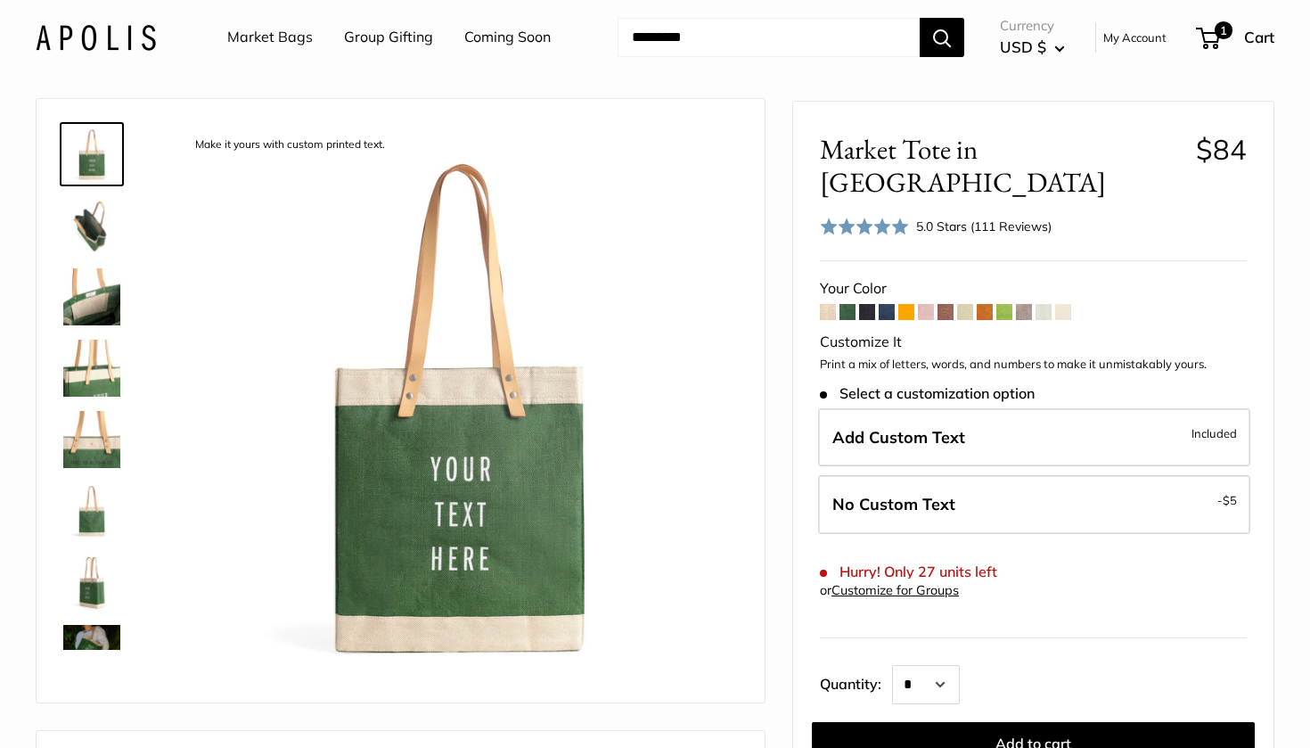
click at [870, 304] on span at bounding box center [867, 312] width 16 height 16
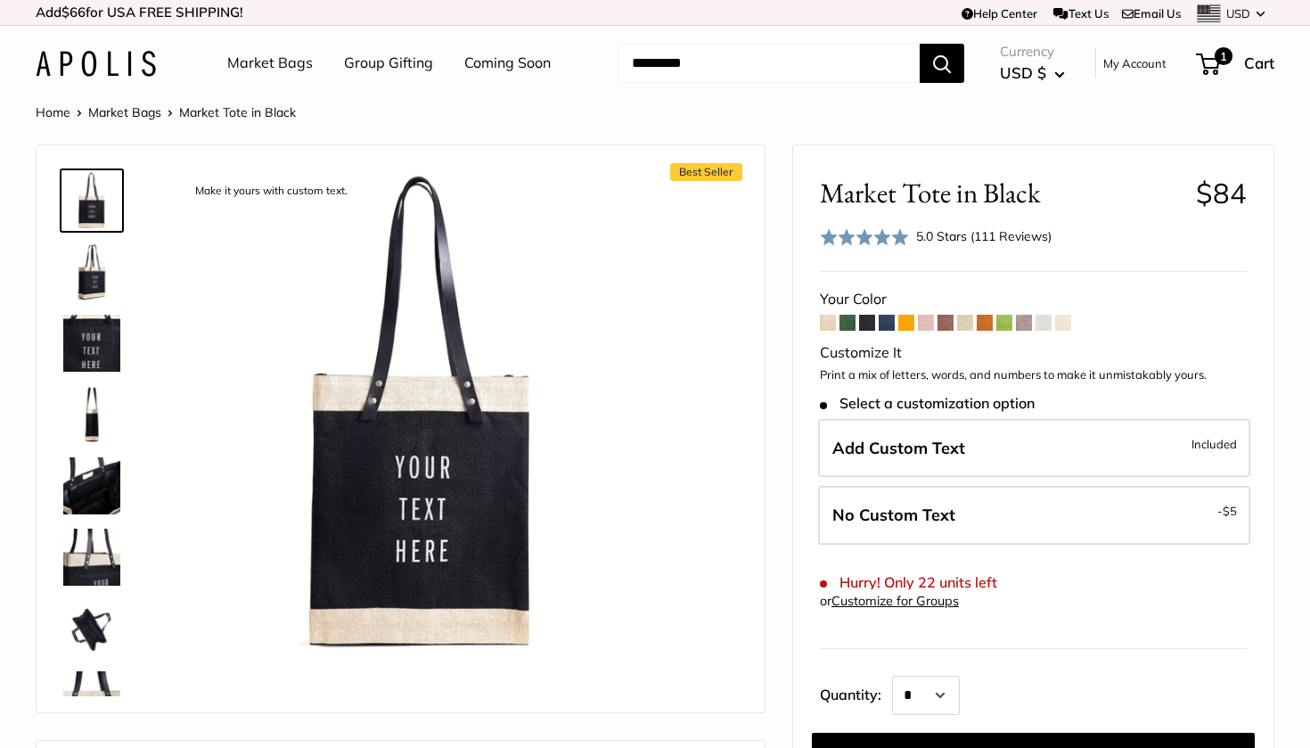
click at [849, 320] on span at bounding box center [847, 323] width 16 height 16
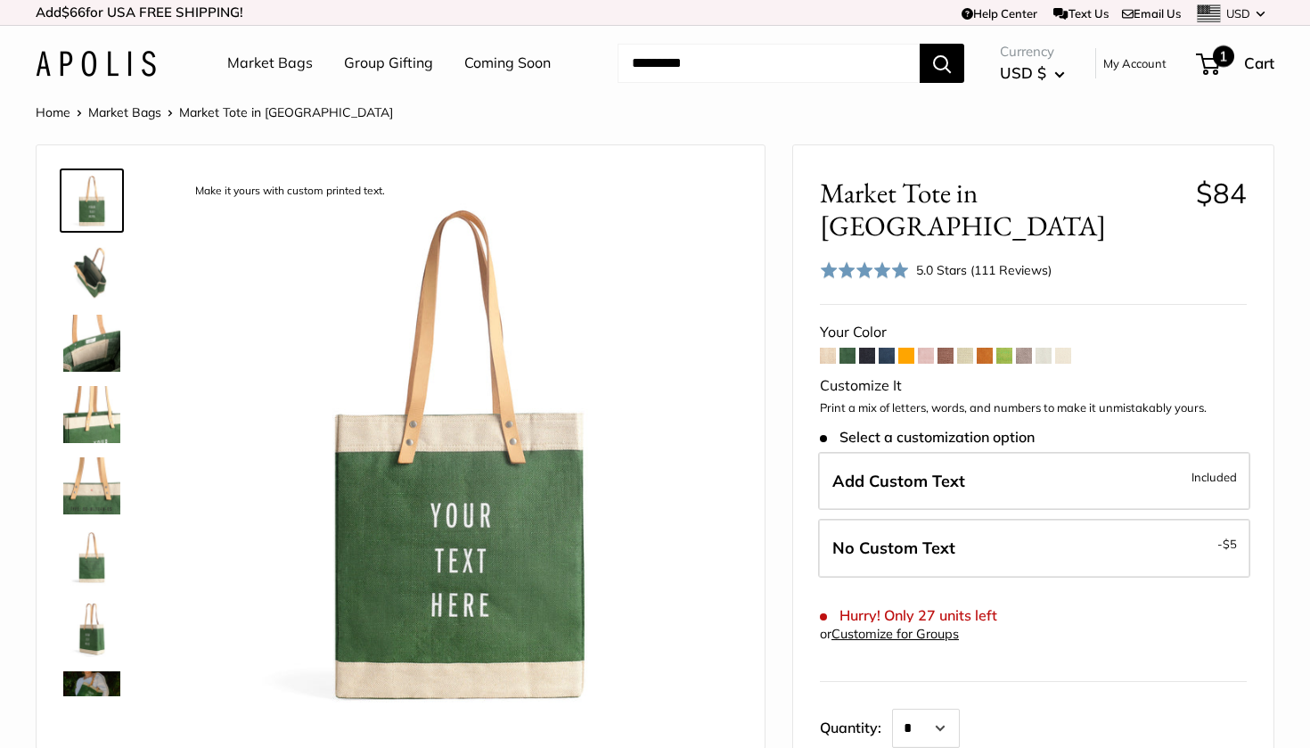
click at [1244, 52] on div "1 Cart" at bounding box center [1236, 63] width 77 height 29
